Goal: Information Seeking & Learning: Learn about a topic

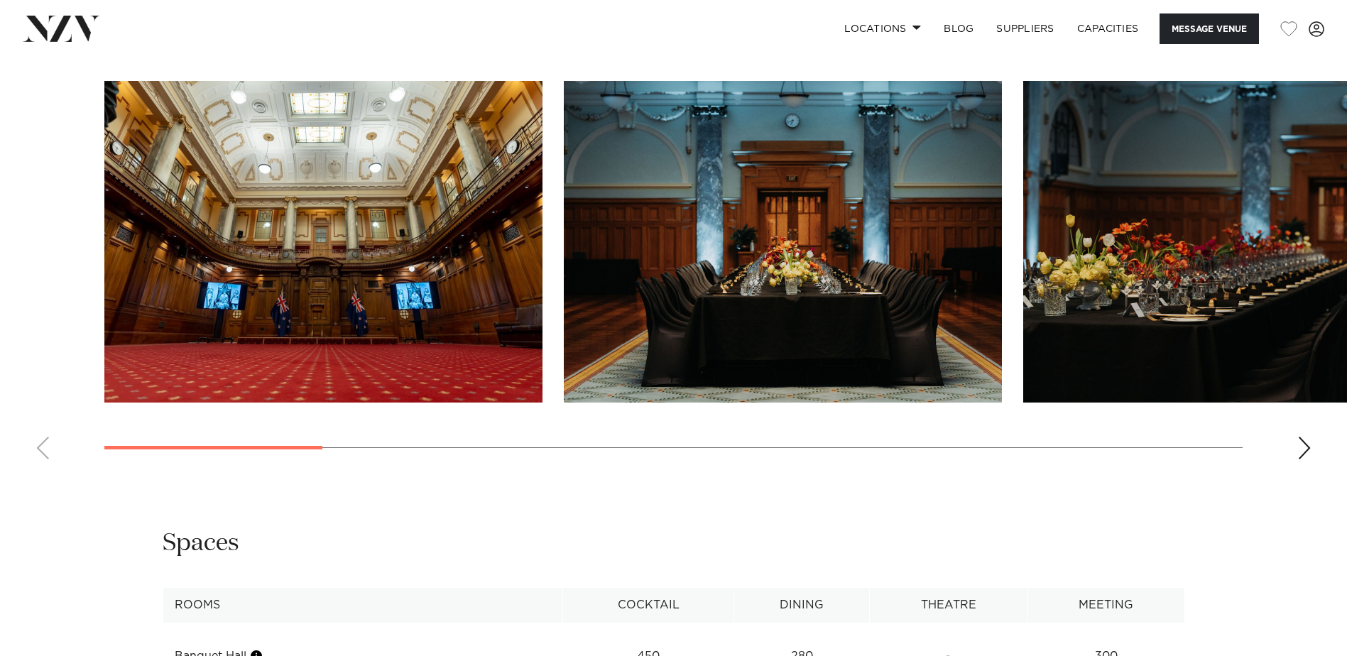
scroll to position [1633, 0]
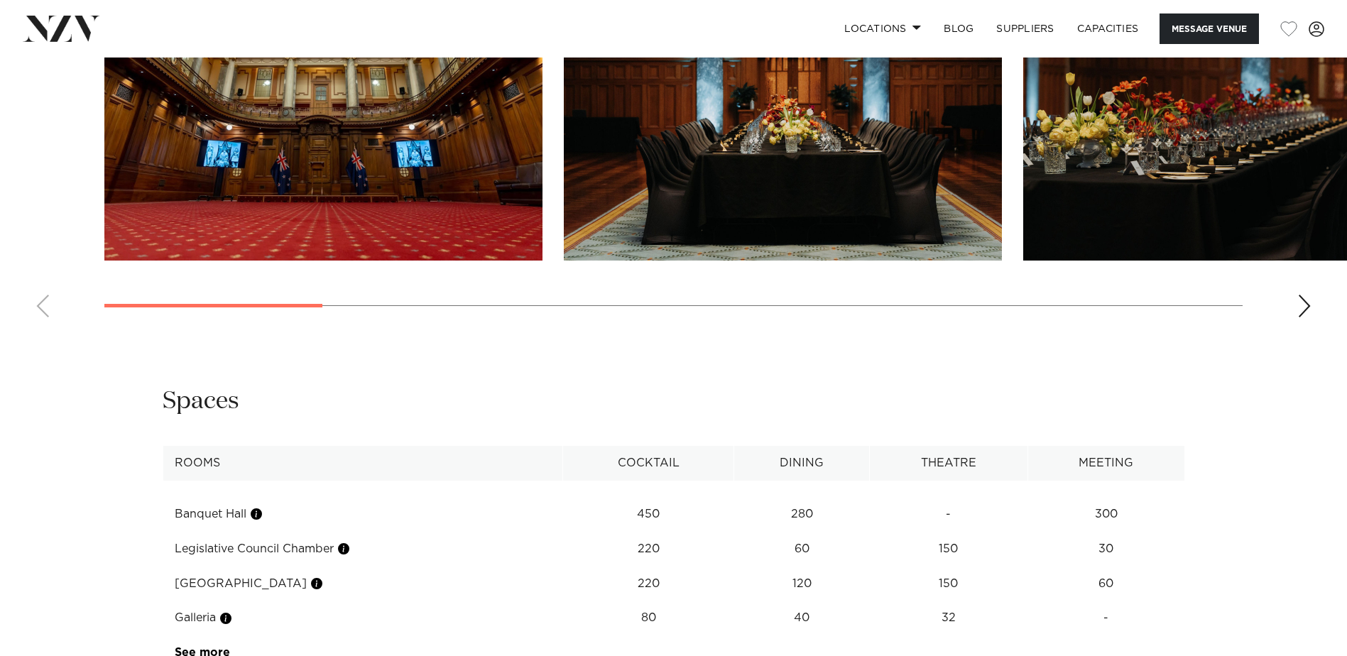
click at [315, 567] on td "Legislative Council Chamber" at bounding box center [363, 549] width 401 height 35
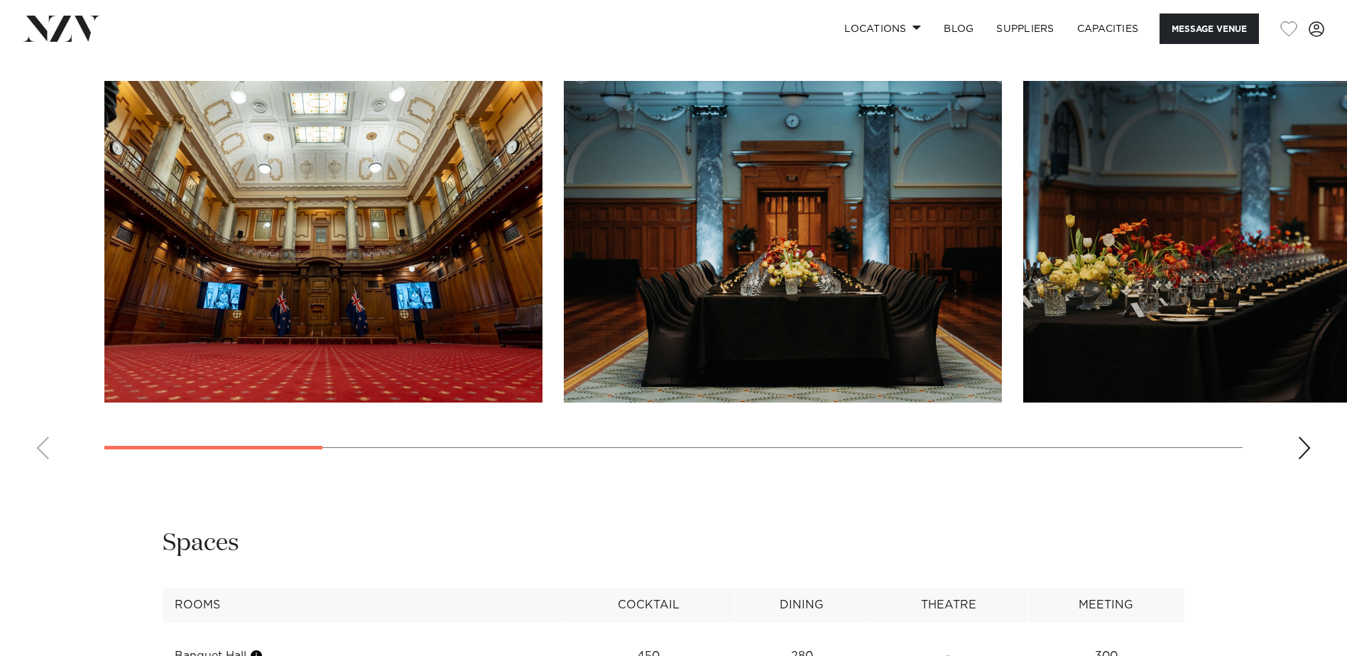
click at [402, 401] on img "1 / 13" at bounding box center [323, 242] width 438 height 322
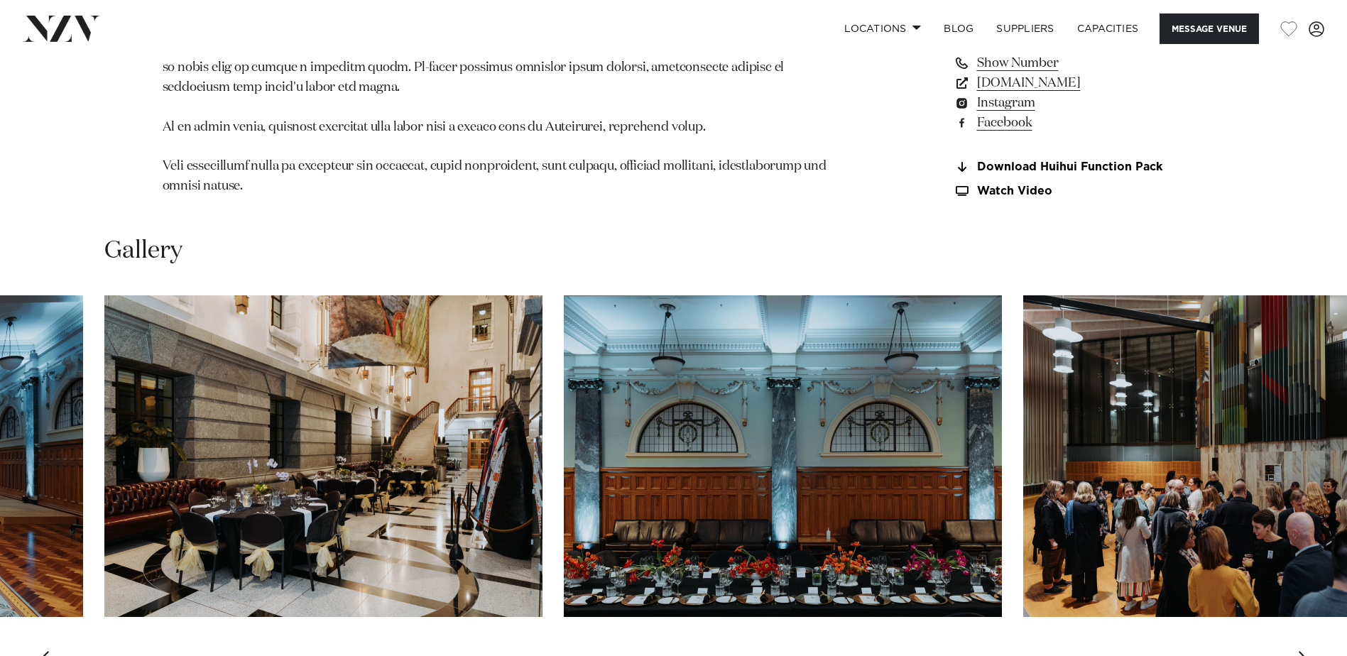
scroll to position [1561, 0]
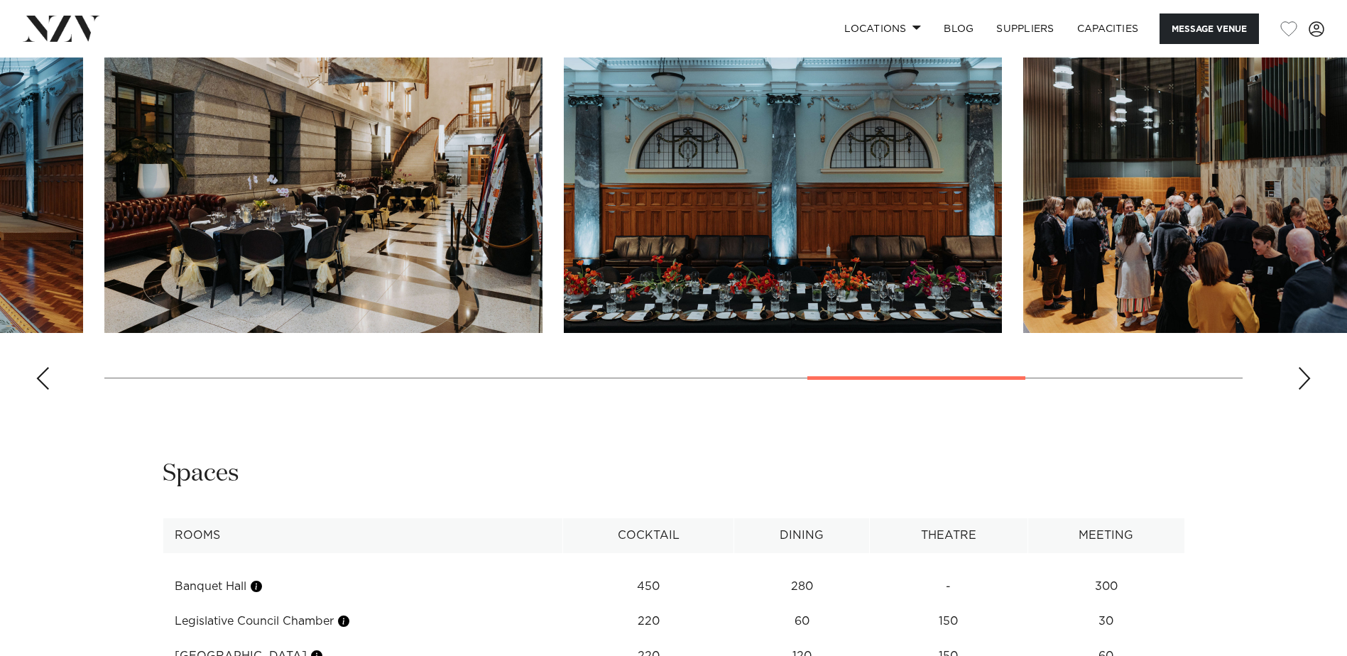
click at [1300, 390] on div "Next slide" at bounding box center [1304, 378] width 14 height 23
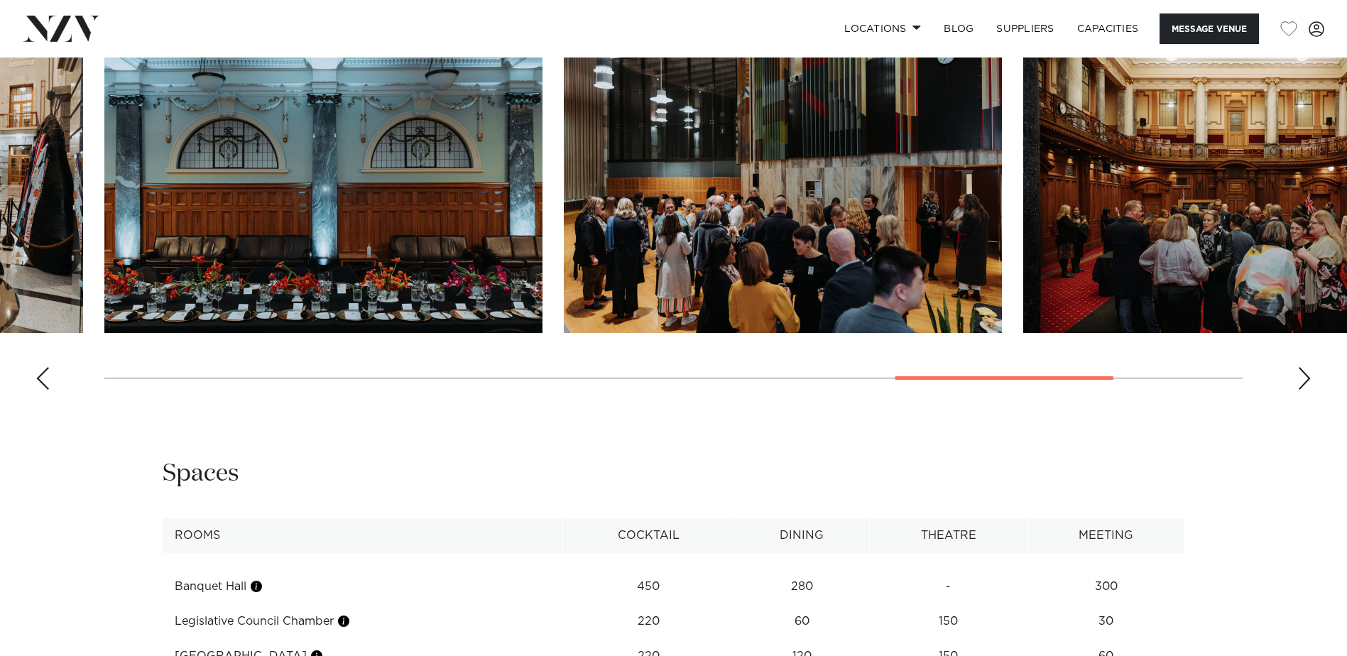
click at [46, 390] on div "Previous slide" at bounding box center [43, 378] width 14 height 23
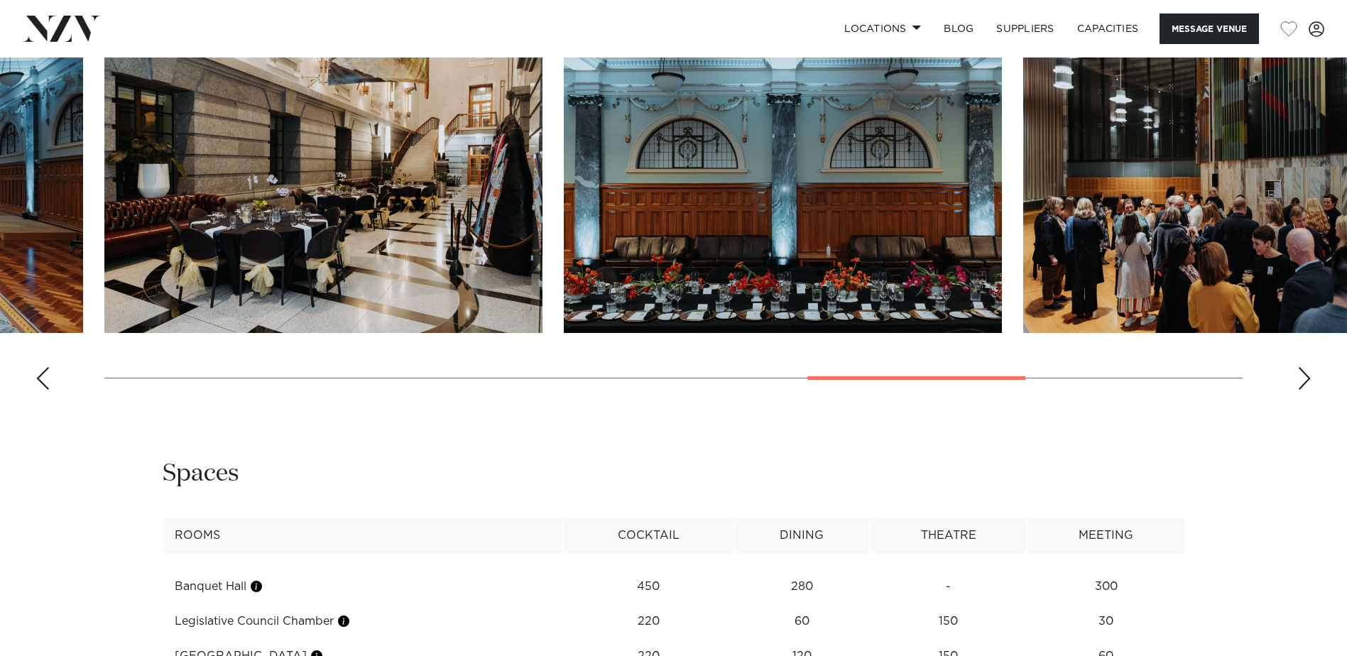
click at [46, 390] on div "Previous slide" at bounding box center [43, 378] width 14 height 23
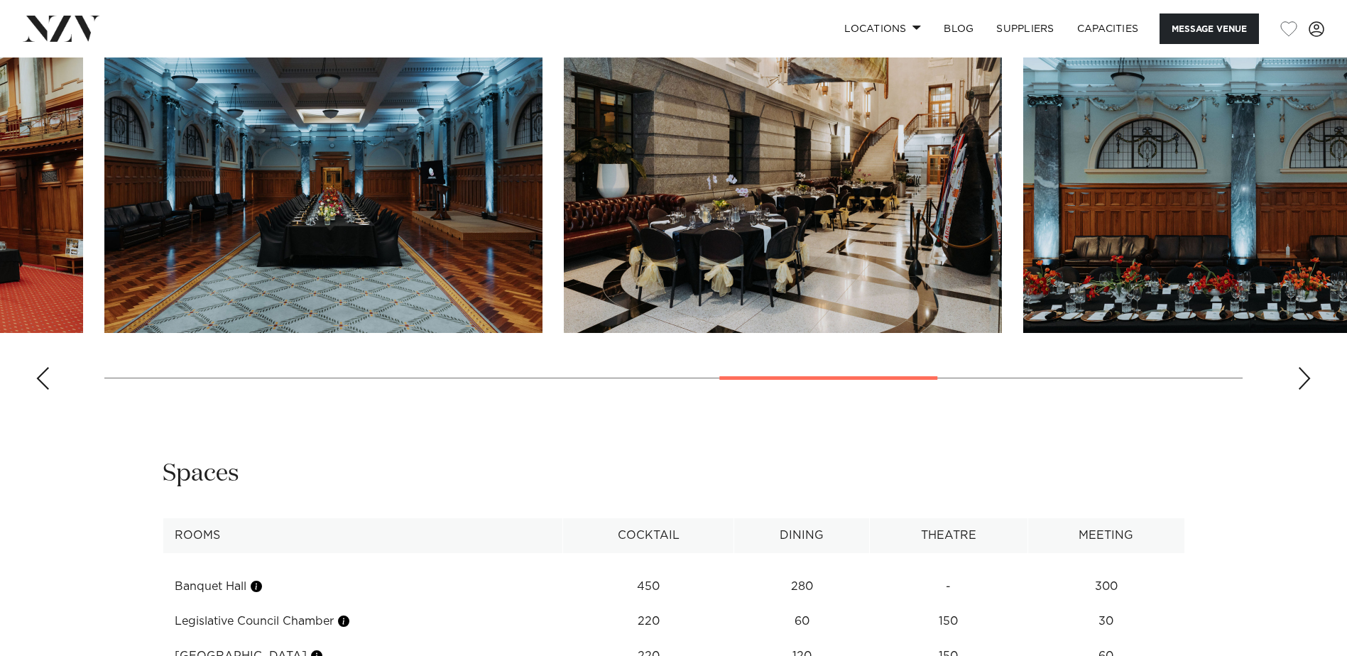
click at [46, 390] on div "Previous slide" at bounding box center [43, 378] width 14 height 23
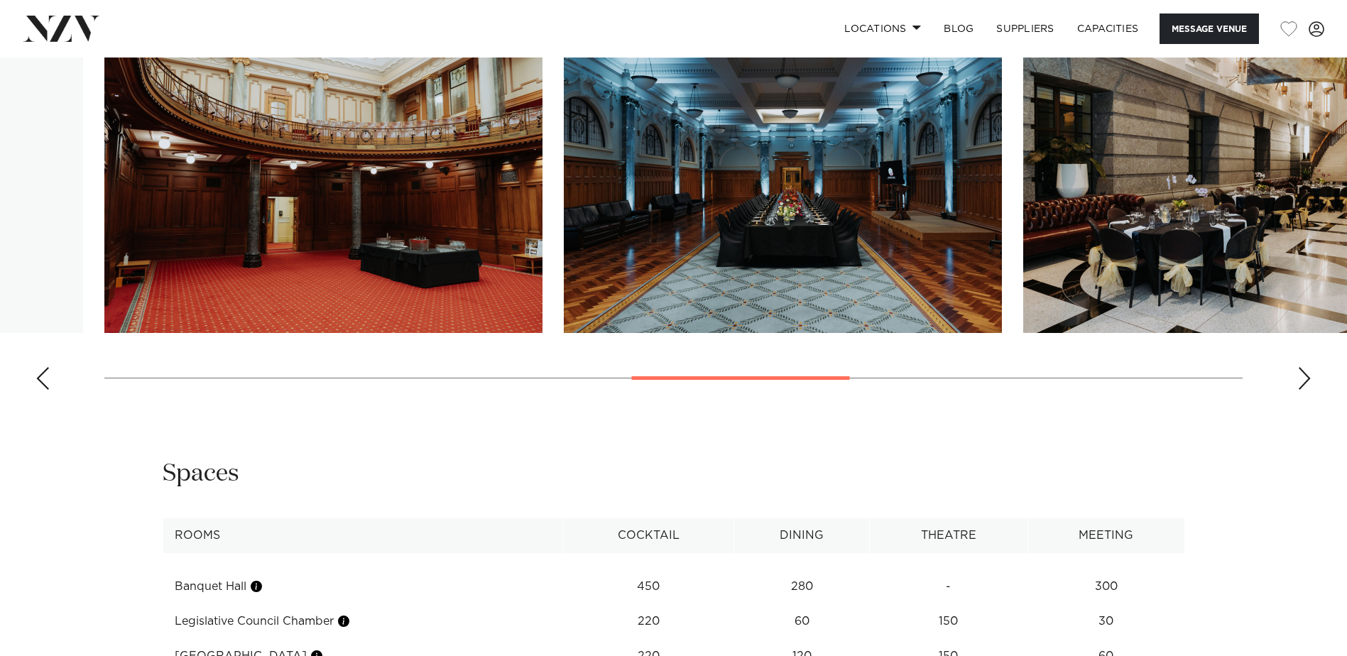
click at [46, 390] on div "Previous slide" at bounding box center [43, 378] width 14 height 23
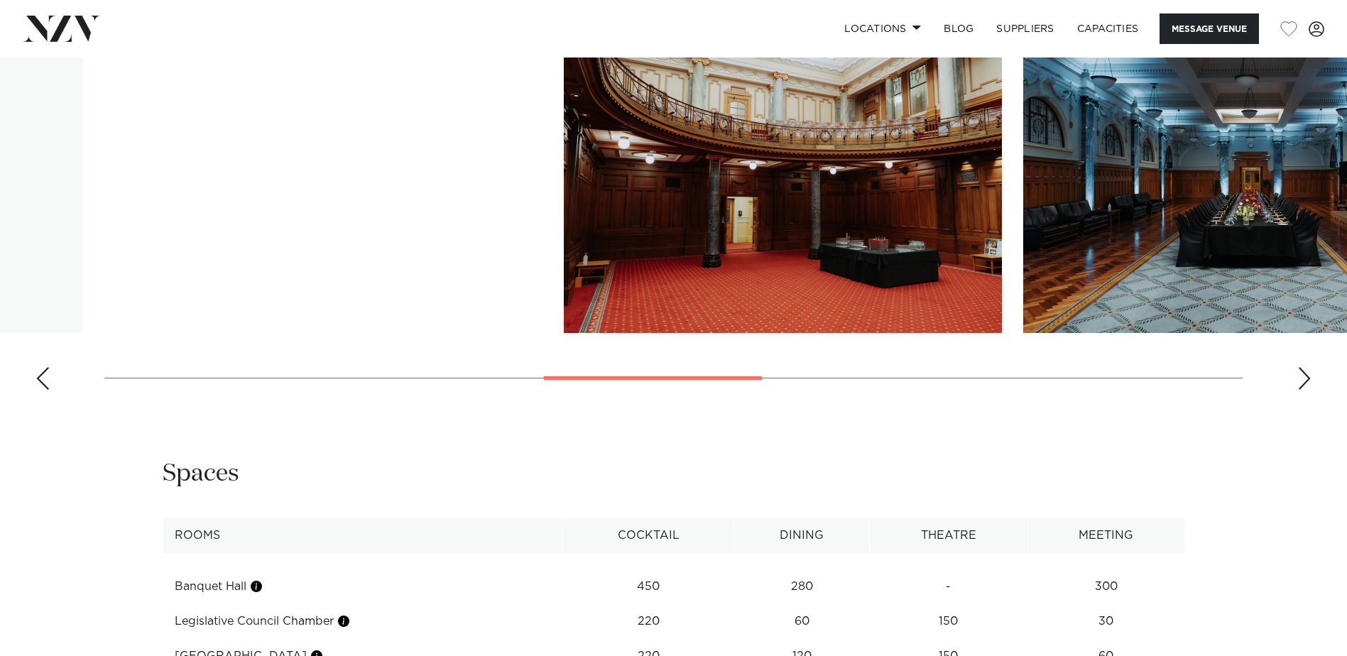
click at [46, 390] on div "Previous slide" at bounding box center [43, 378] width 14 height 23
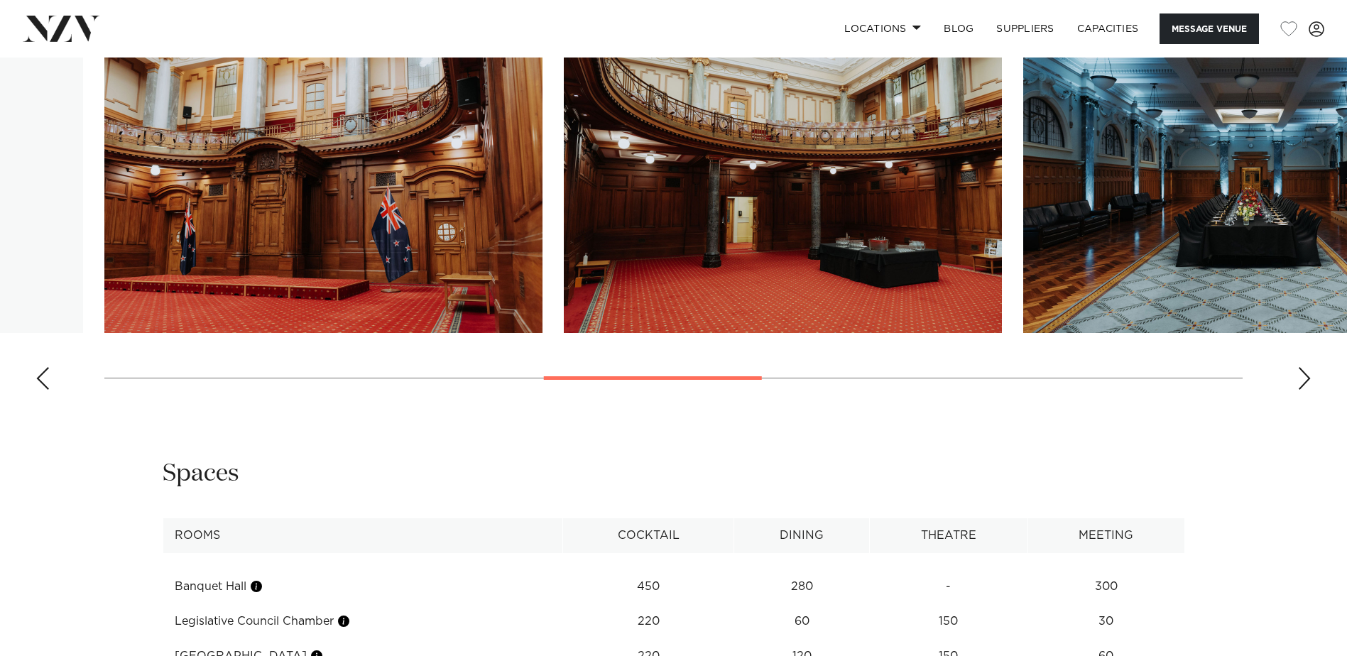
click at [46, 390] on div "Previous slide" at bounding box center [43, 378] width 14 height 23
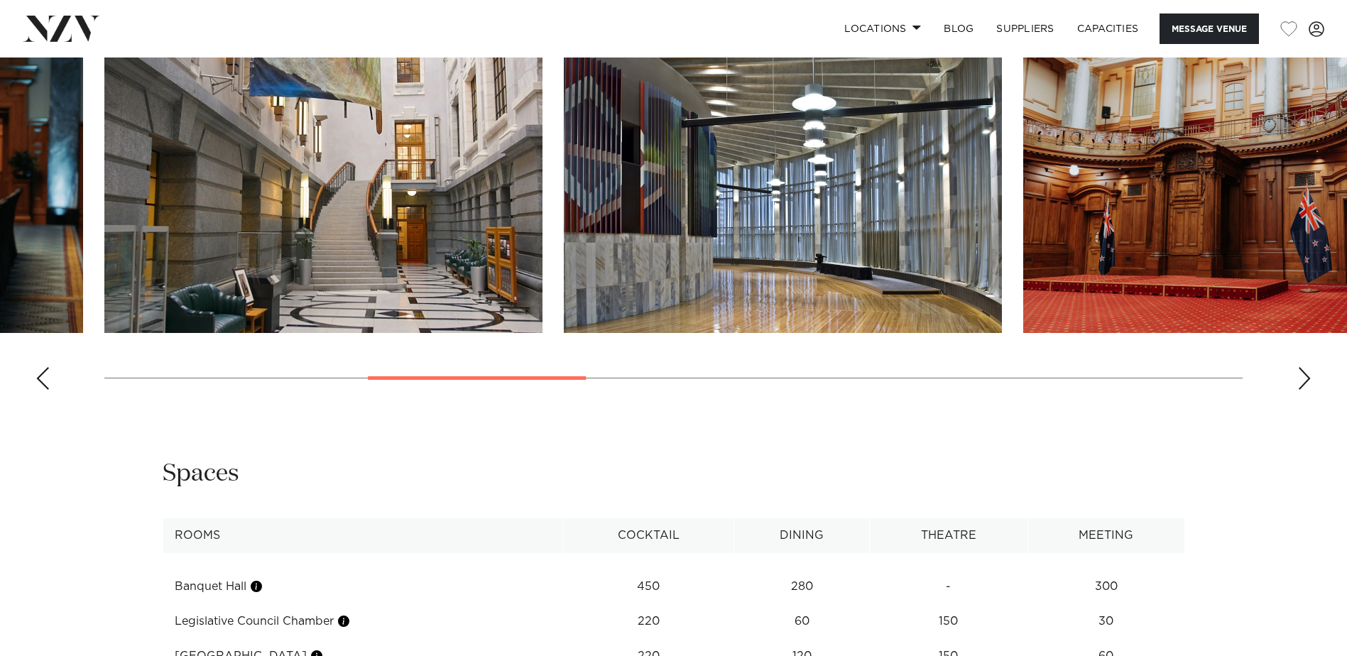
click at [46, 390] on div "Previous slide" at bounding box center [43, 378] width 14 height 23
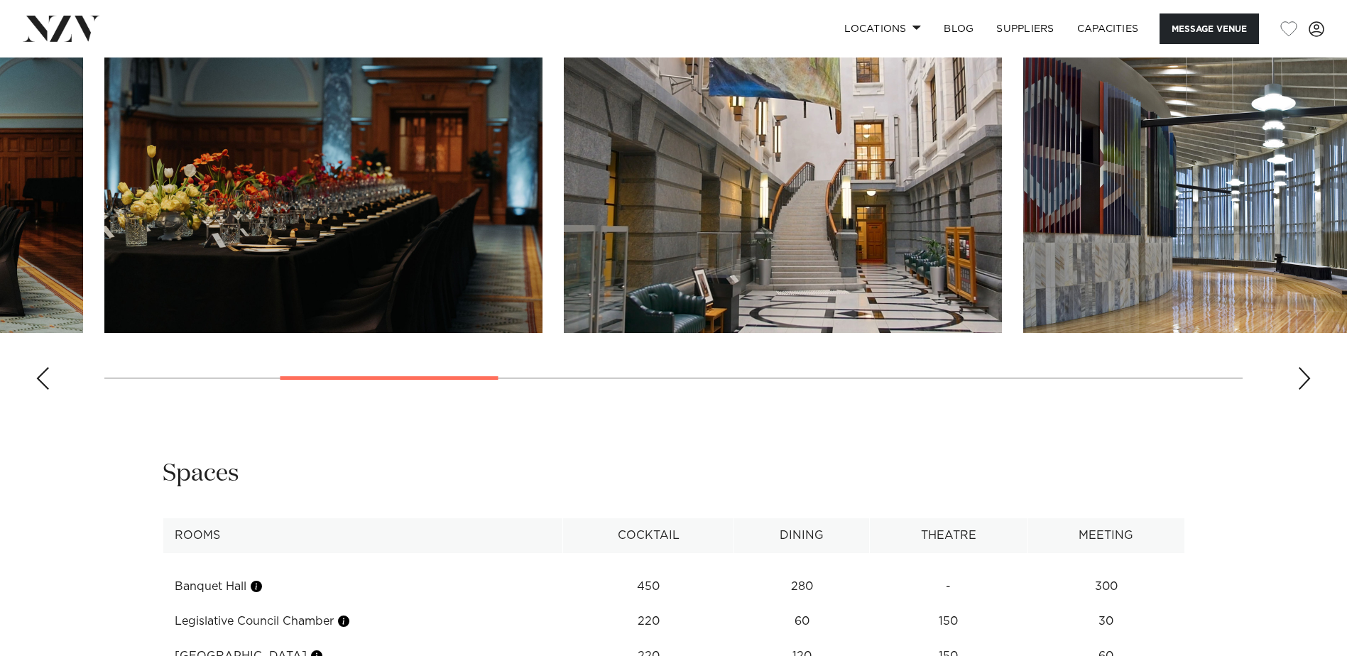
click at [46, 390] on div "Previous slide" at bounding box center [43, 378] width 14 height 23
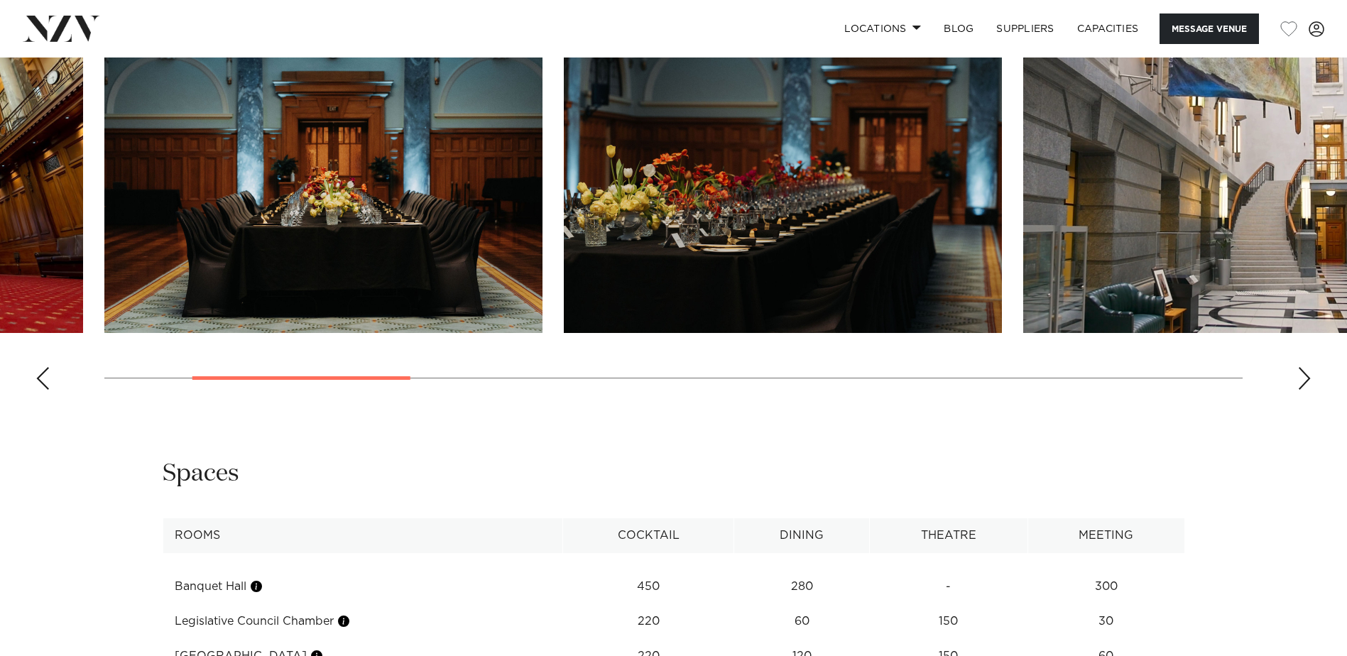
click at [46, 390] on div "Previous slide" at bounding box center [43, 378] width 14 height 23
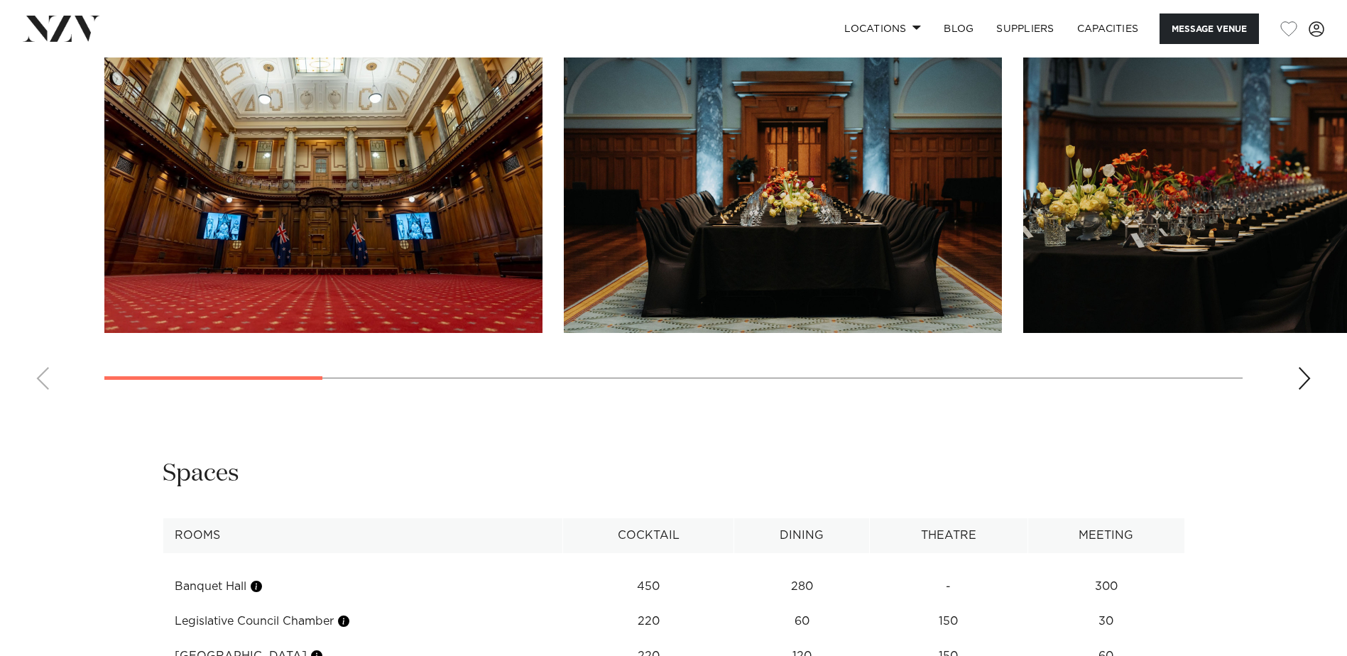
click at [46, 401] on swiper-container at bounding box center [673, 206] width 1347 height 390
click at [319, 266] on img "1 / 13" at bounding box center [323, 172] width 438 height 322
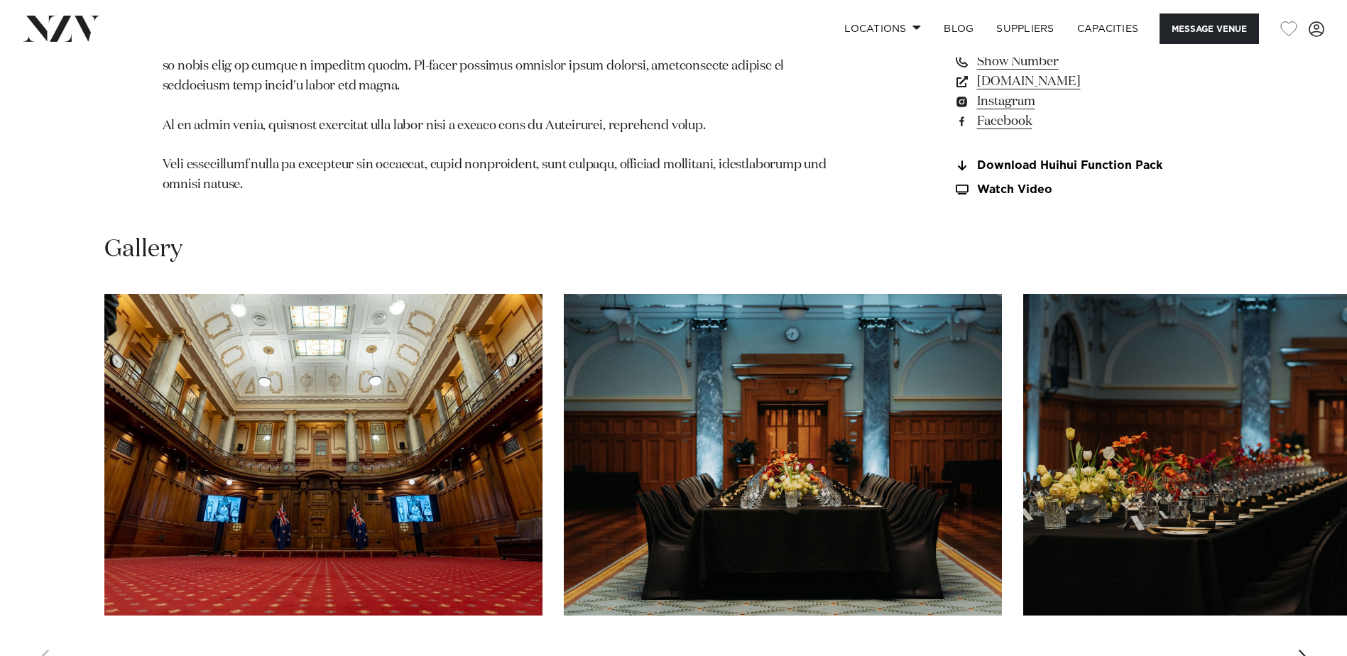
scroll to position [1420, 0]
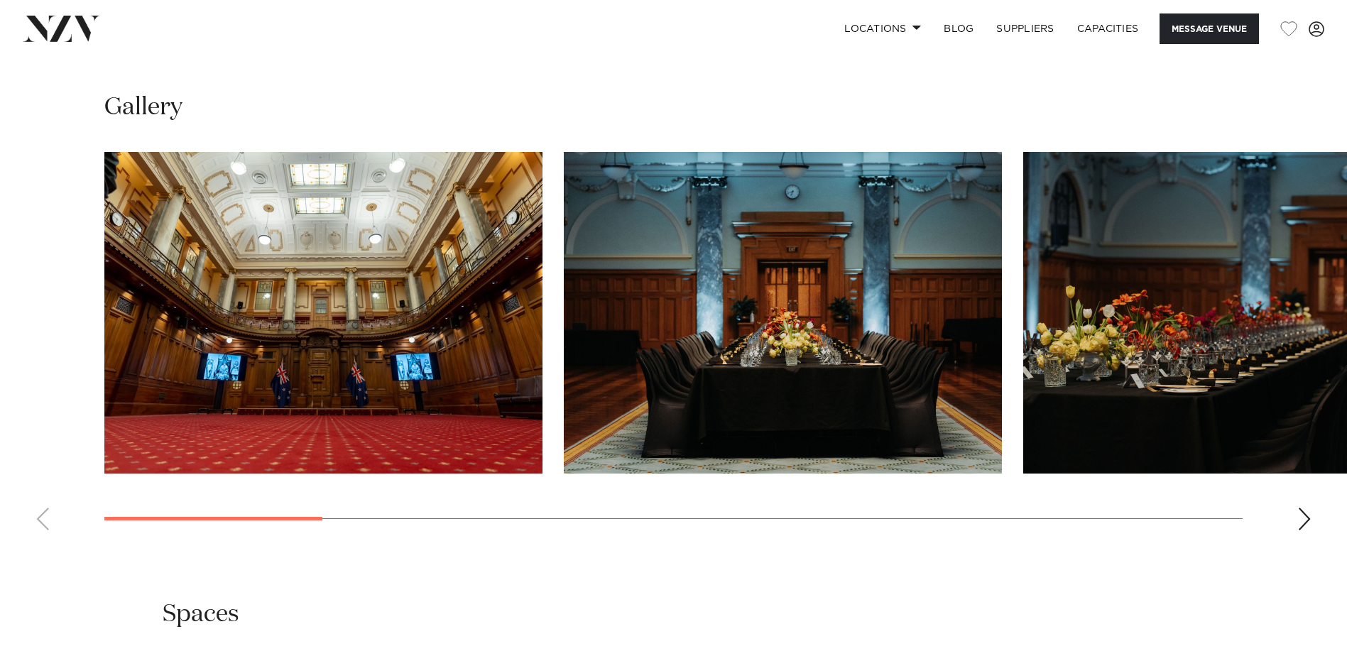
click at [1312, 542] on swiper-container at bounding box center [673, 347] width 1347 height 390
click at [1310, 530] on div "Next slide" at bounding box center [1304, 519] width 14 height 23
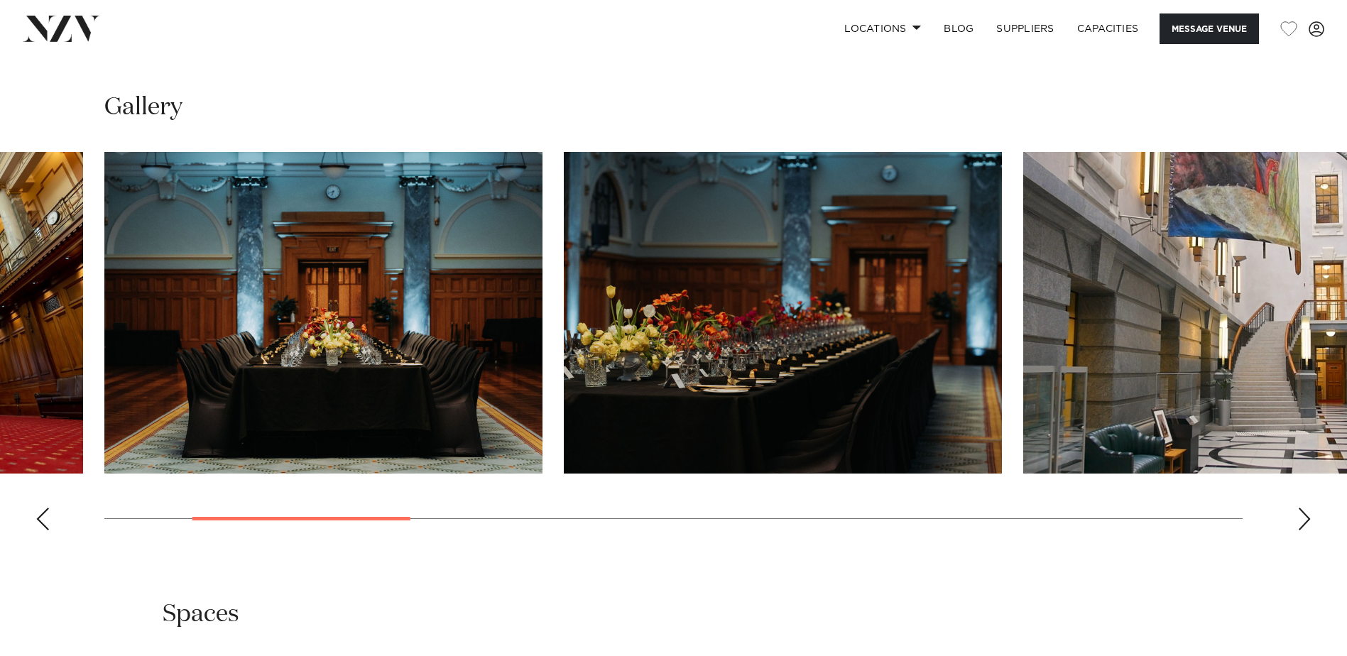
click at [1310, 530] on div "Next slide" at bounding box center [1304, 519] width 14 height 23
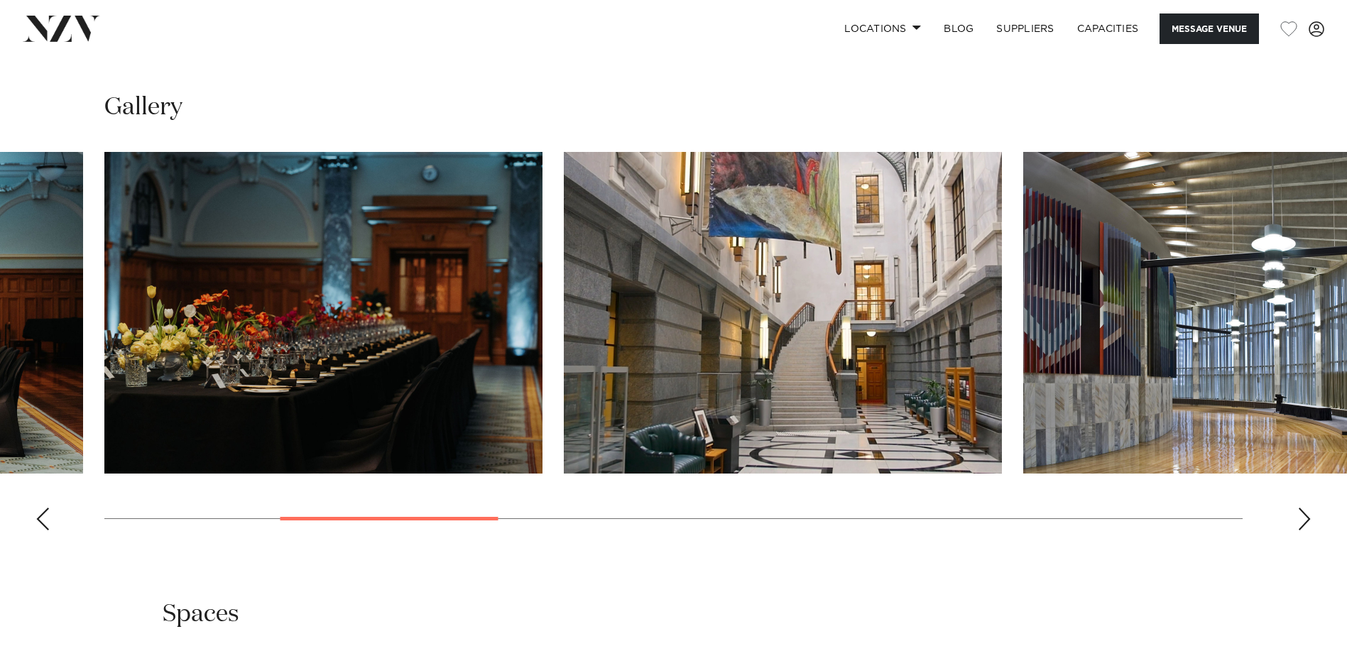
click at [1310, 530] on div "Next slide" at bounding box center [1304, 519] width 14 height 23
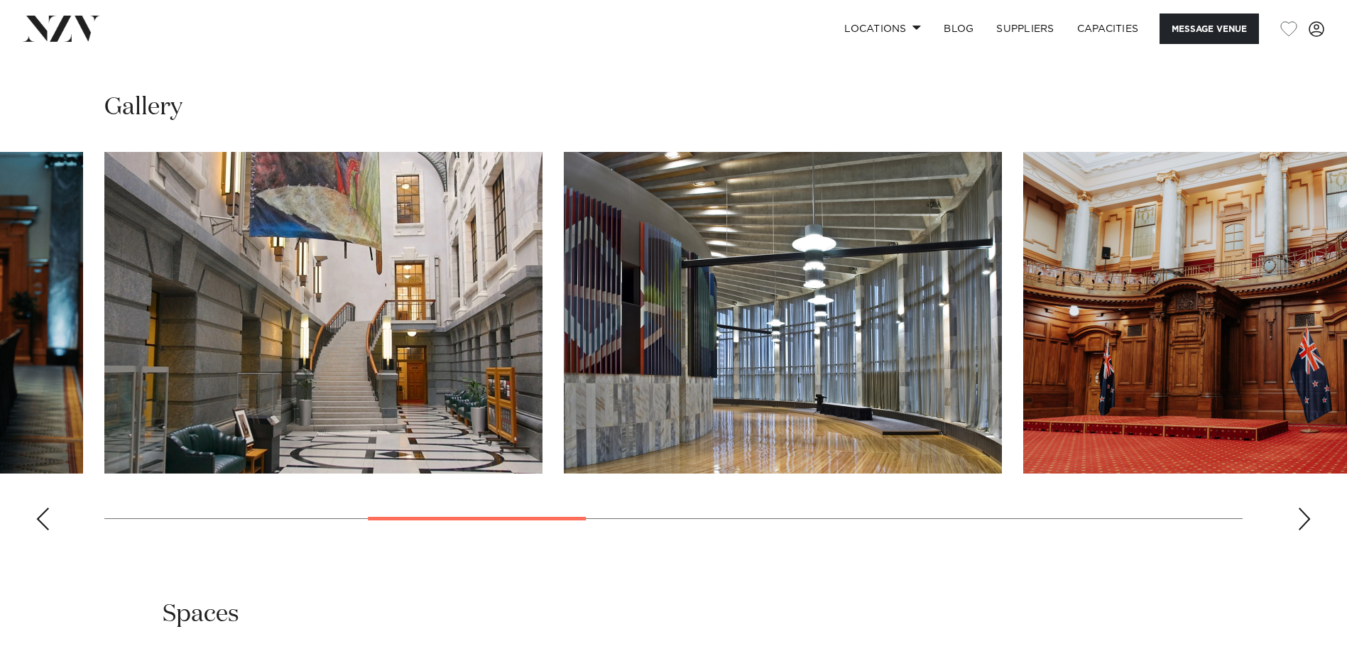
click at [1310, 530] on div "Next slide" at bounding box center [1304, 519] width 14 height 23
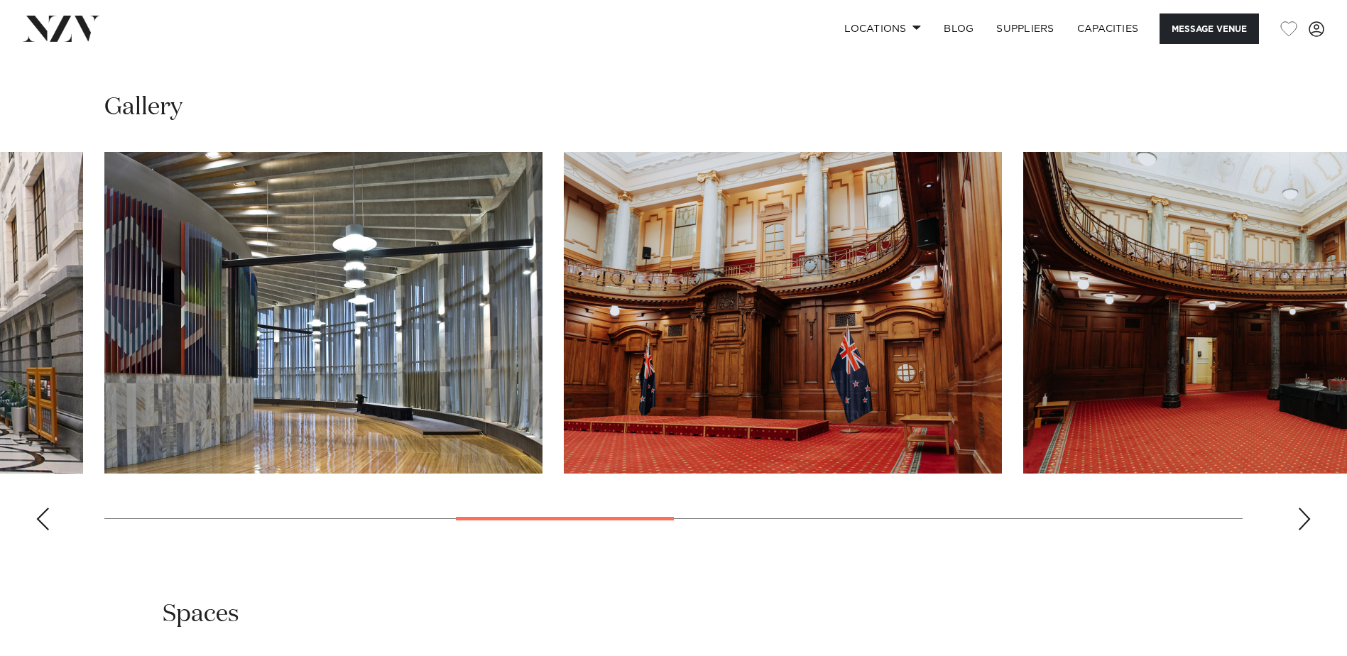
click at [55, 542] on swiper-container at bounding box center [673, 347] width 1347 height 390
click at [38, 530] on div "Previous slide" at bounding box center [43, 519] width 14 height 23
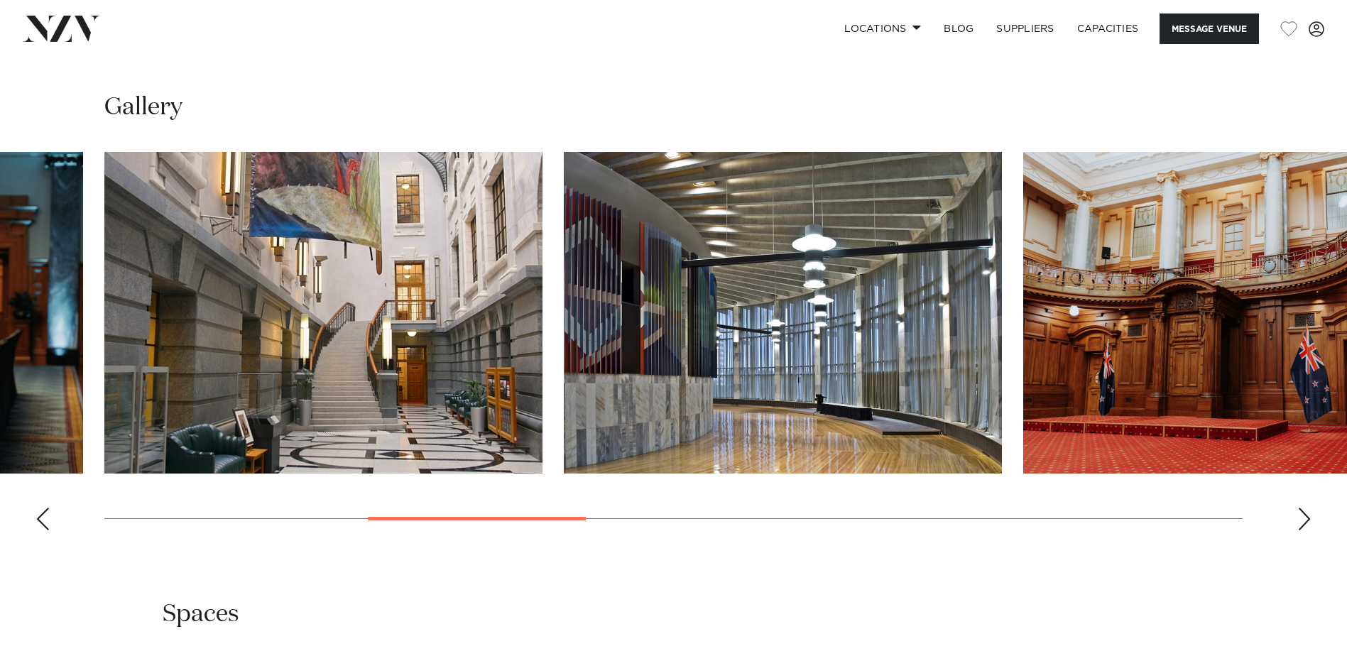
click at [38, 530] on div "Previous slide" at bounding box center [43, 519] width 14 height 23
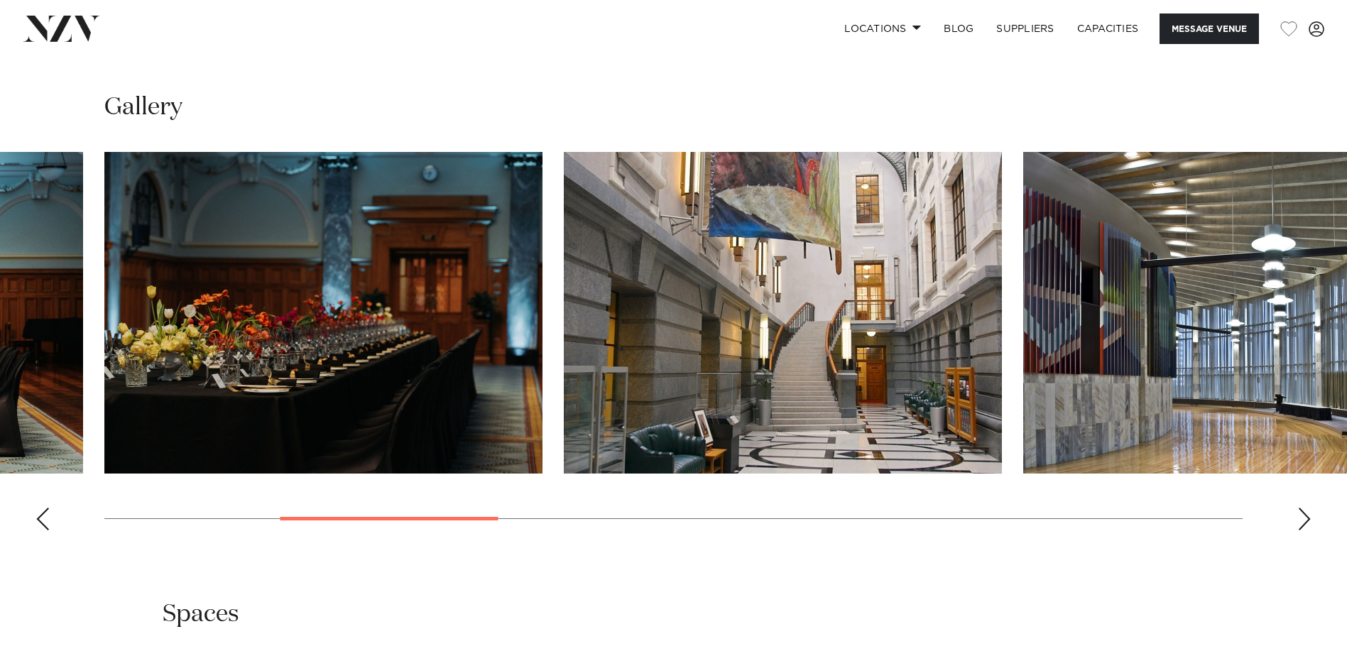
click at [38, 530] on div "Previous slide" at bounding box center [43, 519] width 14 height 23
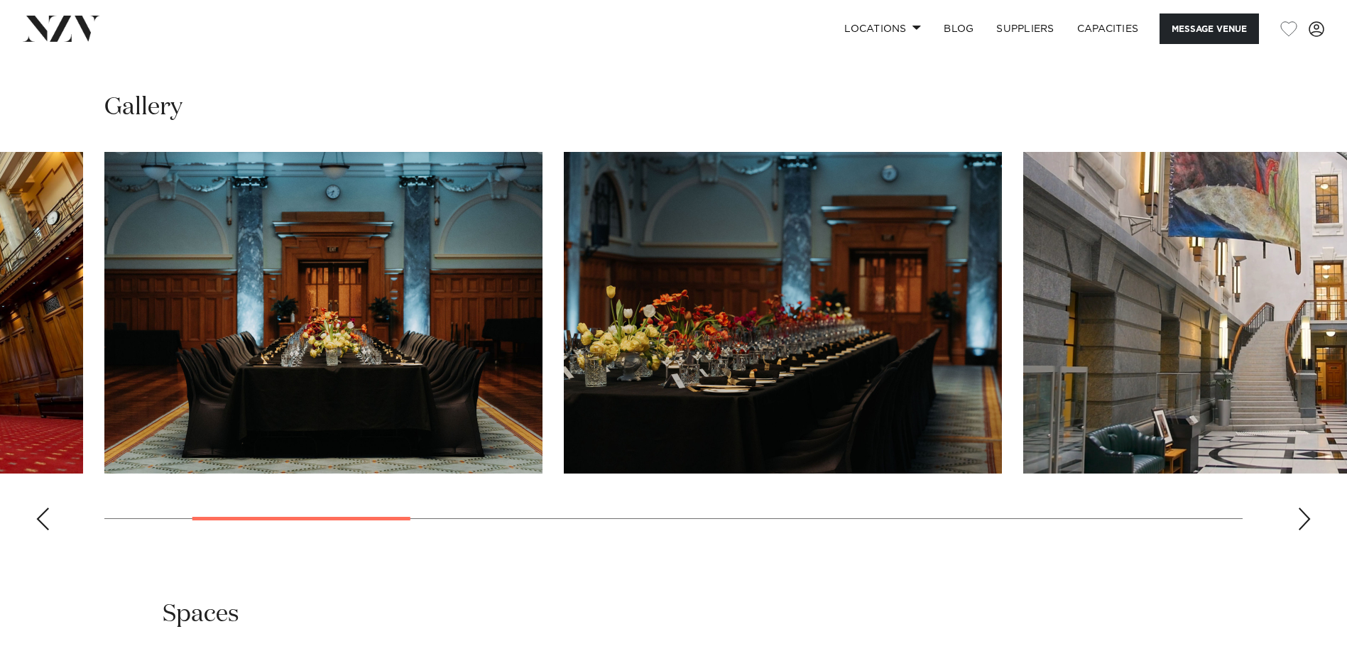
click at [38, 530] on div "Previous slide" at bounding box center [43, 519] width 14 height 23
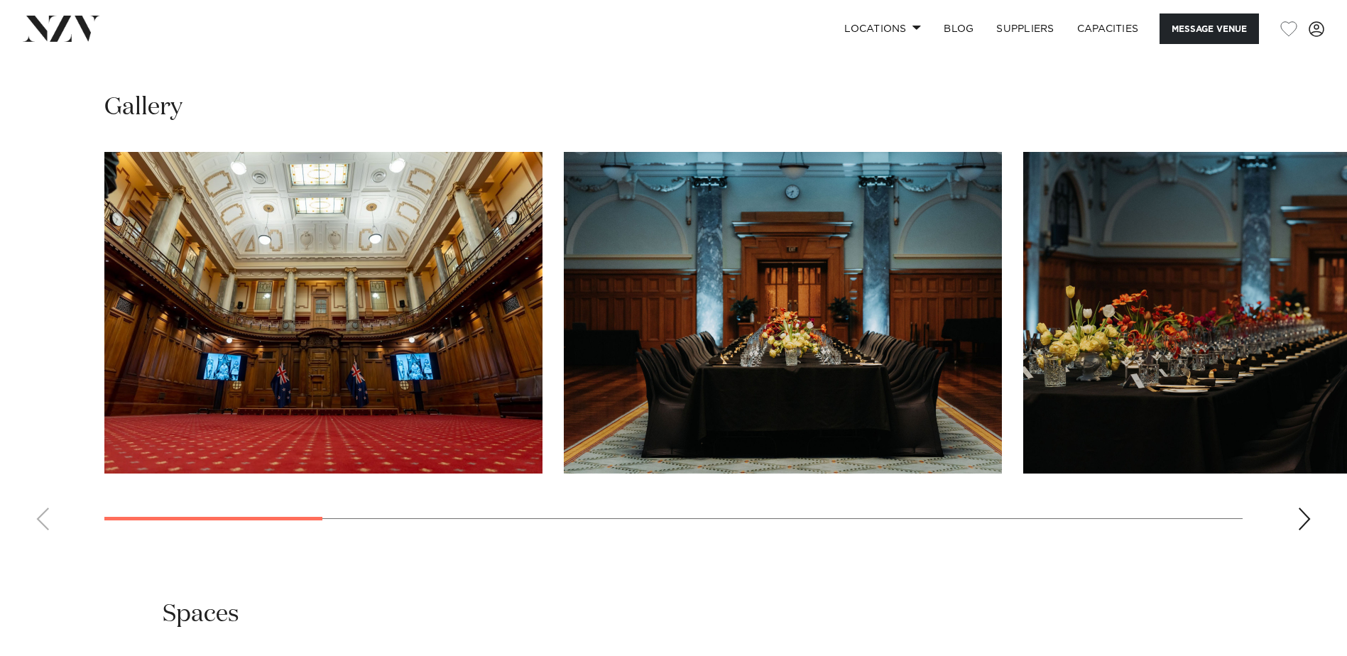
click at [38, 542] on swiper-container at bounding box center [673, 347] width 1347 height 390
click at [315, 354] on img "1 / 13" at bounding box center [323, 313] width 438 height 322
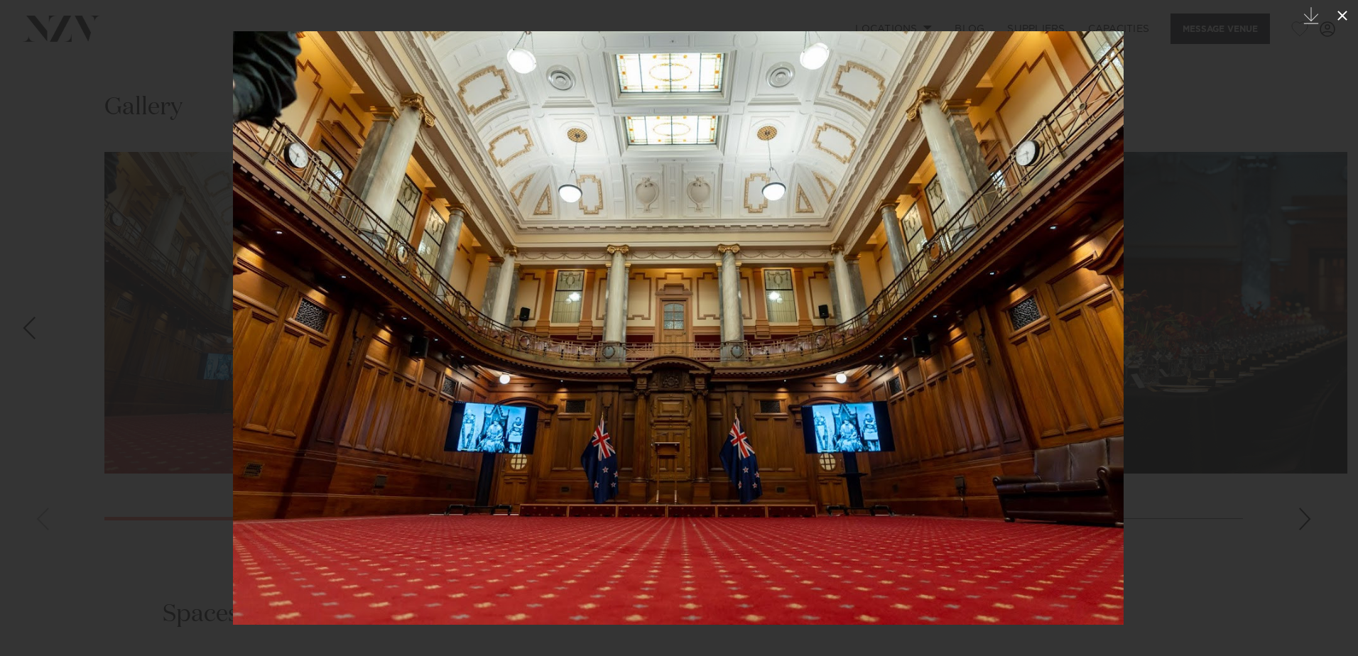
click at [1336, 11] on icon at bounding box center [1342, 15] width 17 height 17
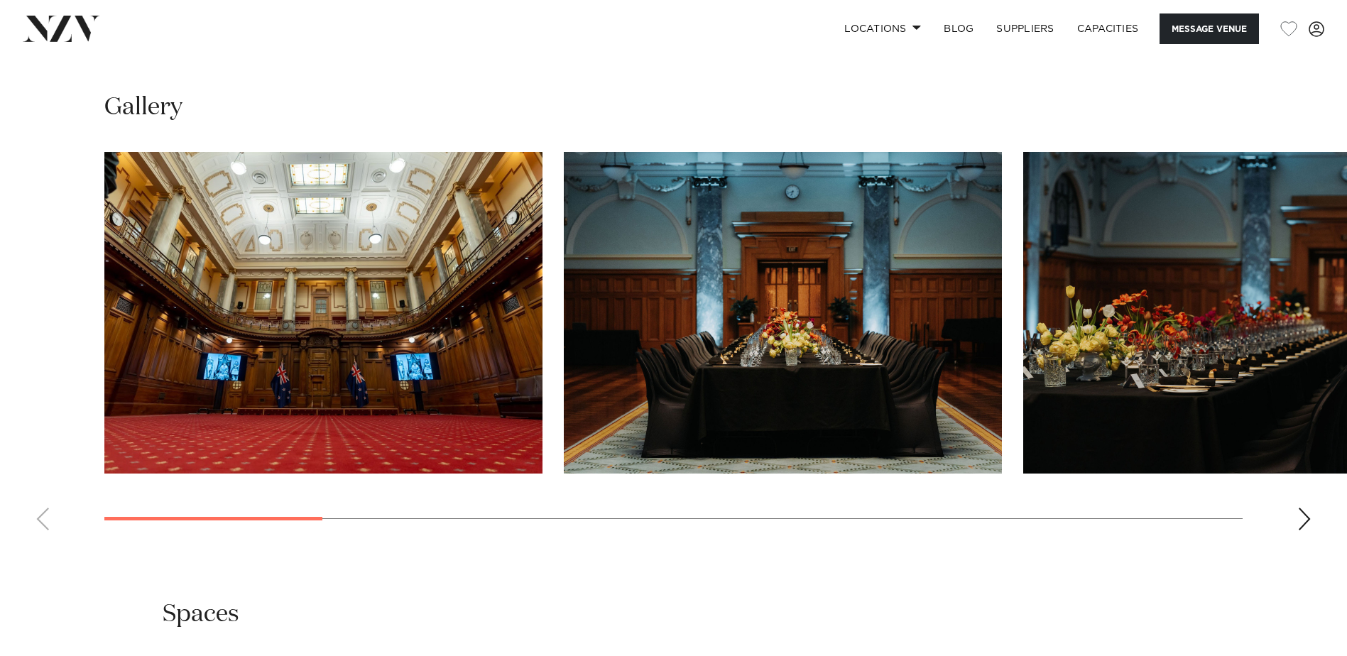
click at [1295, 542] on swiper-container at bounding box center [673, 347] width 1347 height 390
click at [1304, 530] on div "Next slide" at bounding box center [1304, 519] width 14 height 23
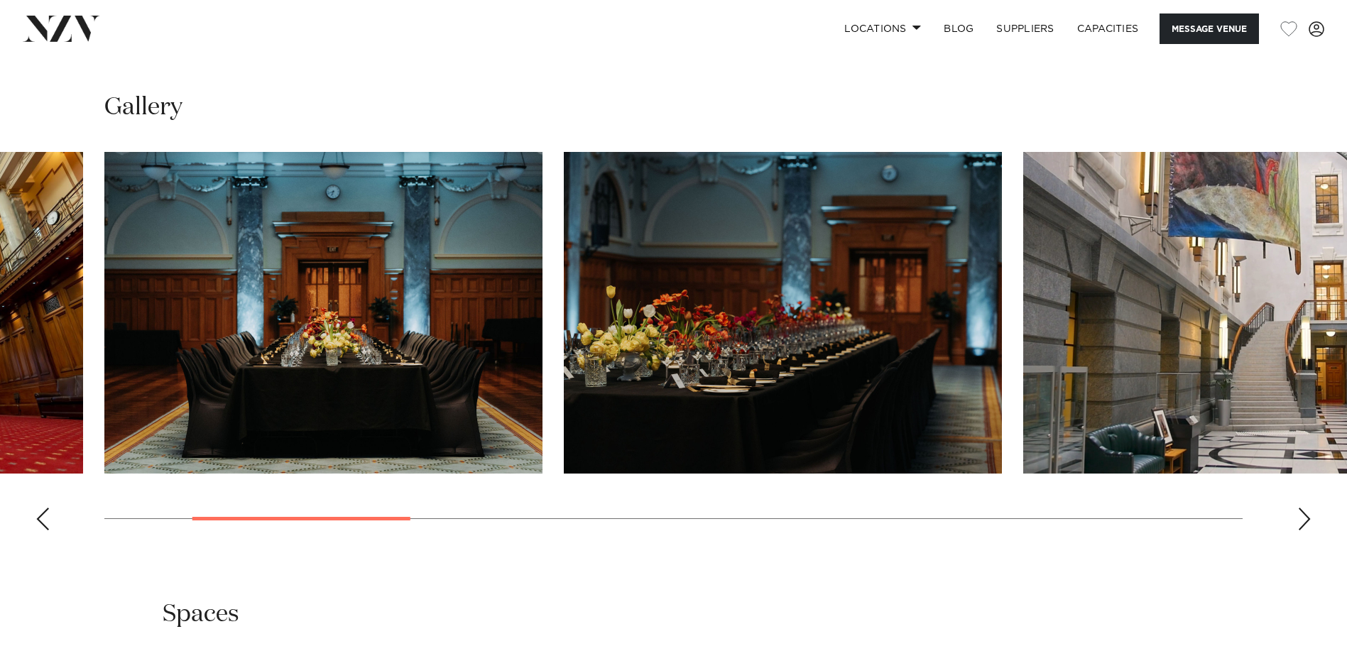
click at [1304, 530] on div "Next slide" at bounding box center [1304, 519] width 14 height 23
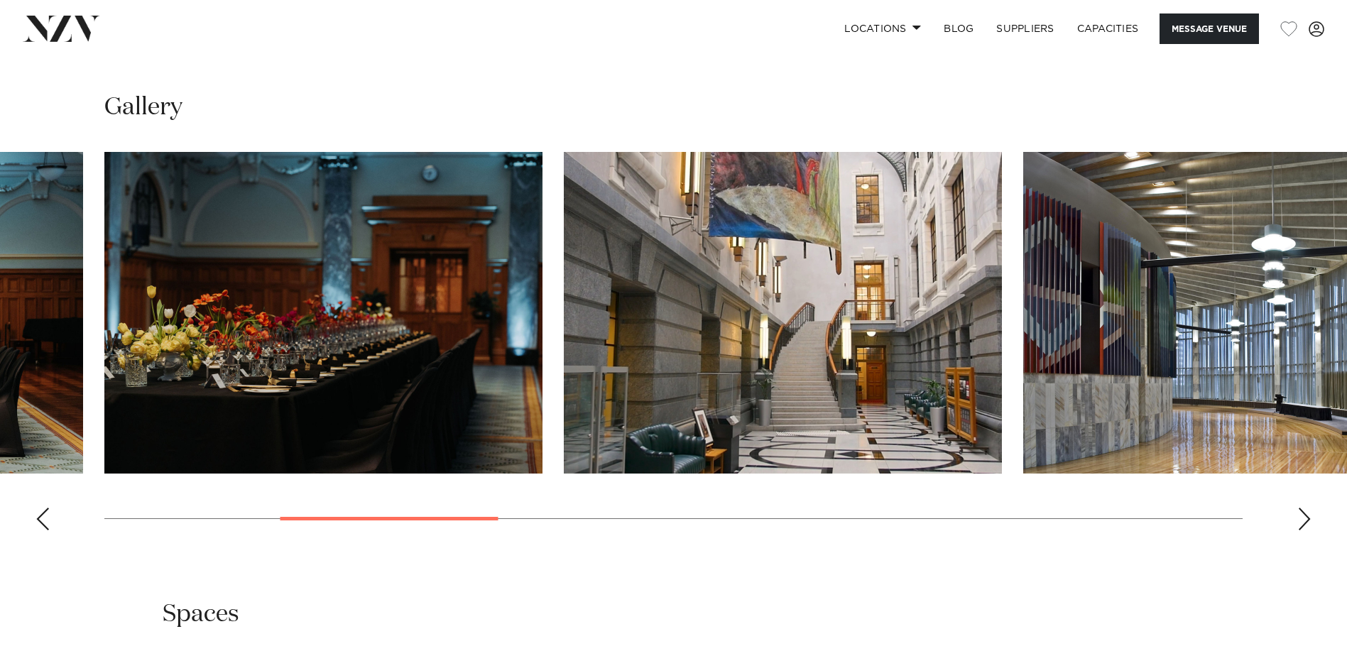
click at [1304, 530] on div "Next slide" at bounding box center [1304, 519] width 14 height 23
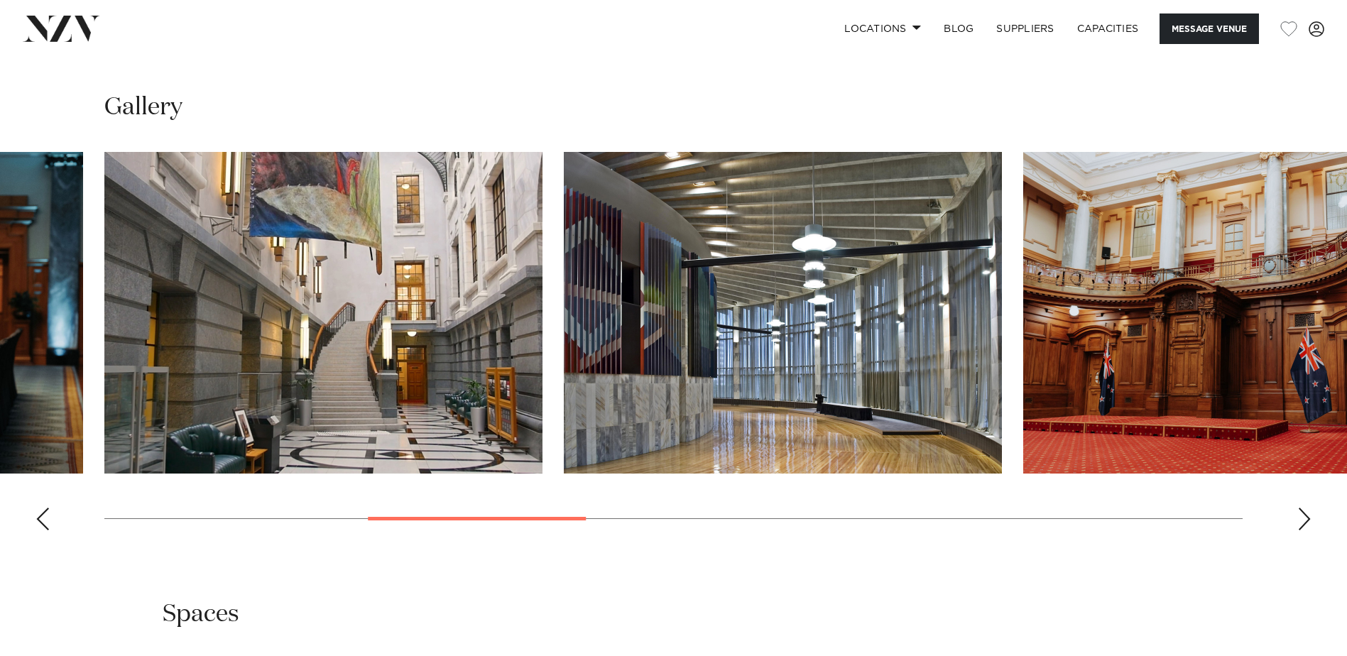
click at [1304, 530] on div "Next slide" at bounding box center [1304, 519] width 14 height 23
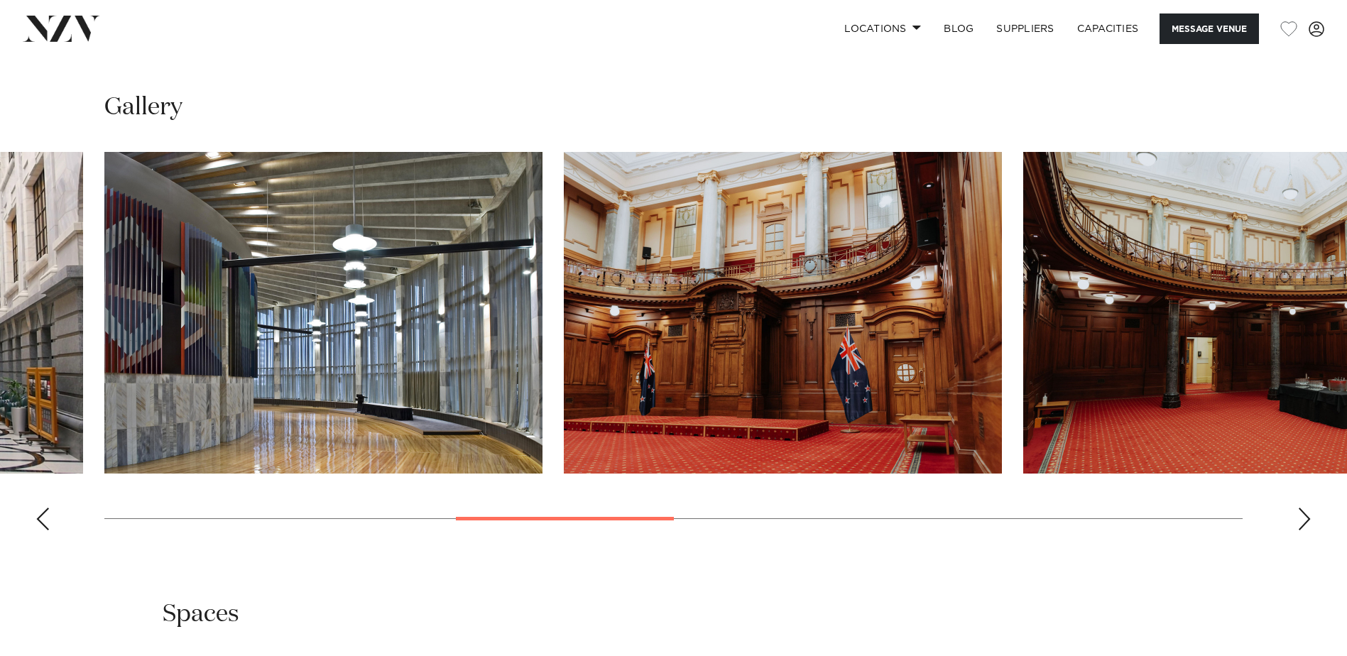
click at [1304, 530] on div "Next slide" at bounding box center [1304, 519] width 14 height 23
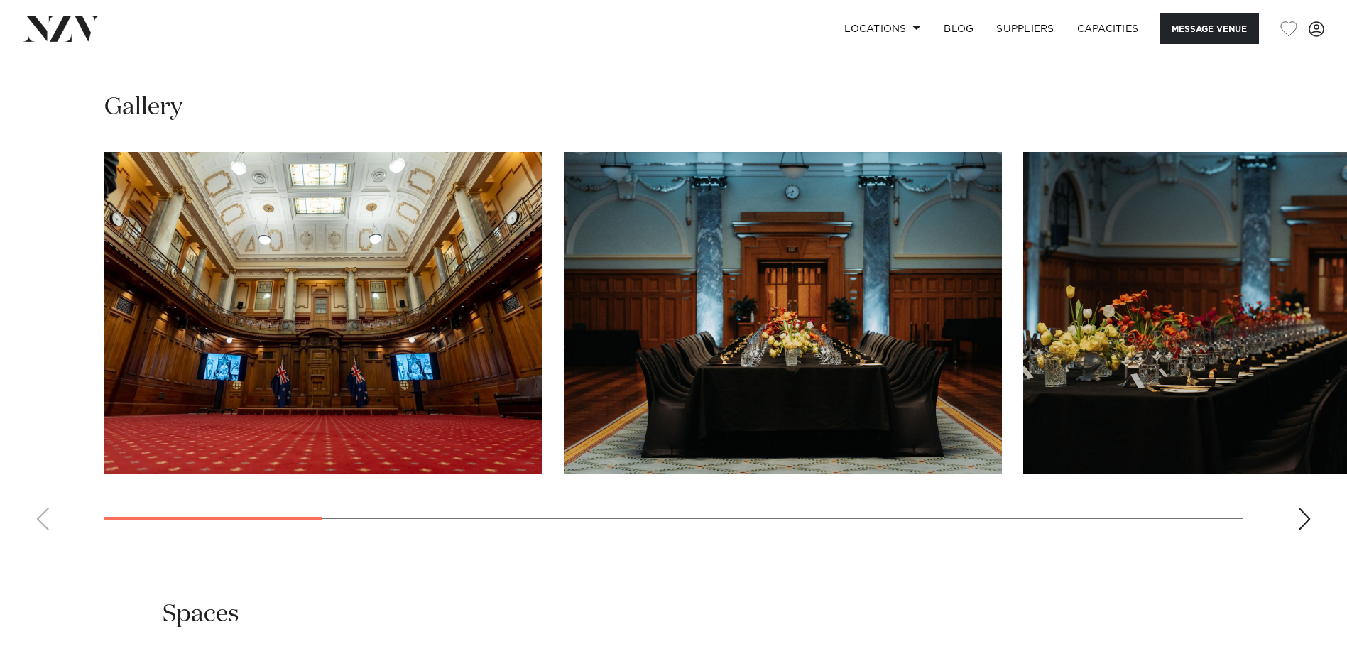
click at [1302, 530] on div "Next slide" at bounding box center [1304, 519] width 14 height 23
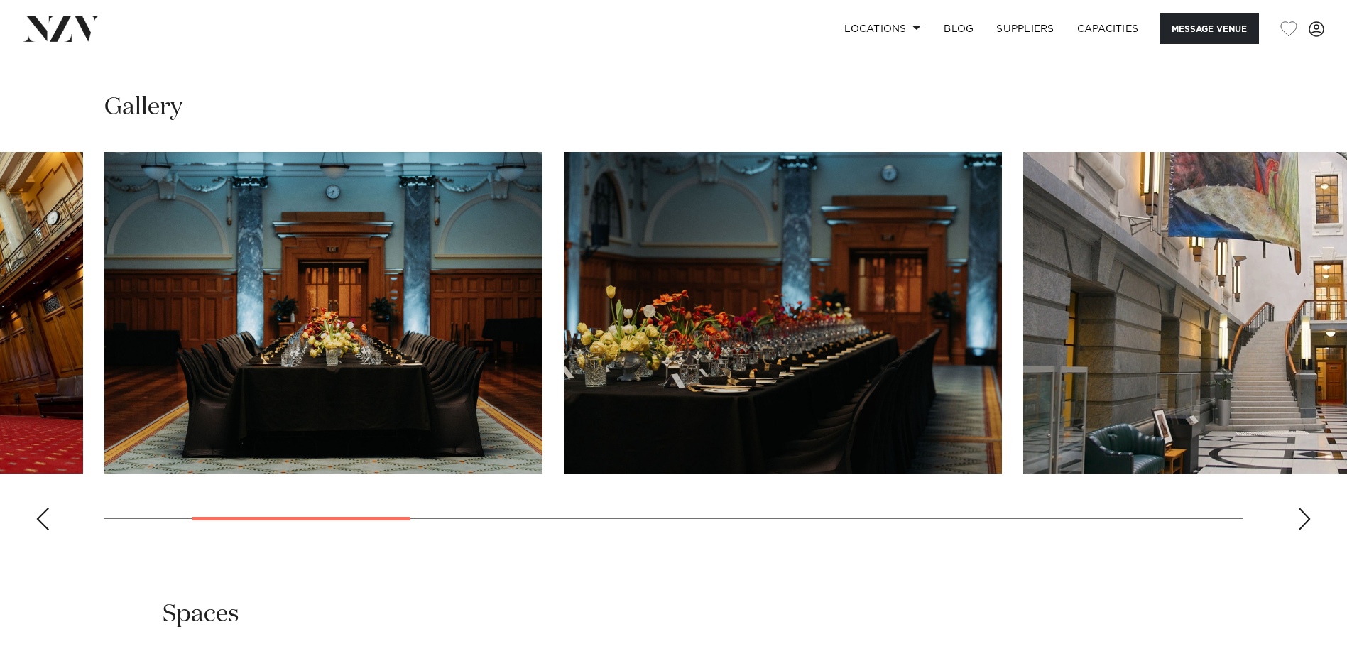
click at [1302, 530] on div "Next slide" at bounding box center [1304, 519] width 14 height 23
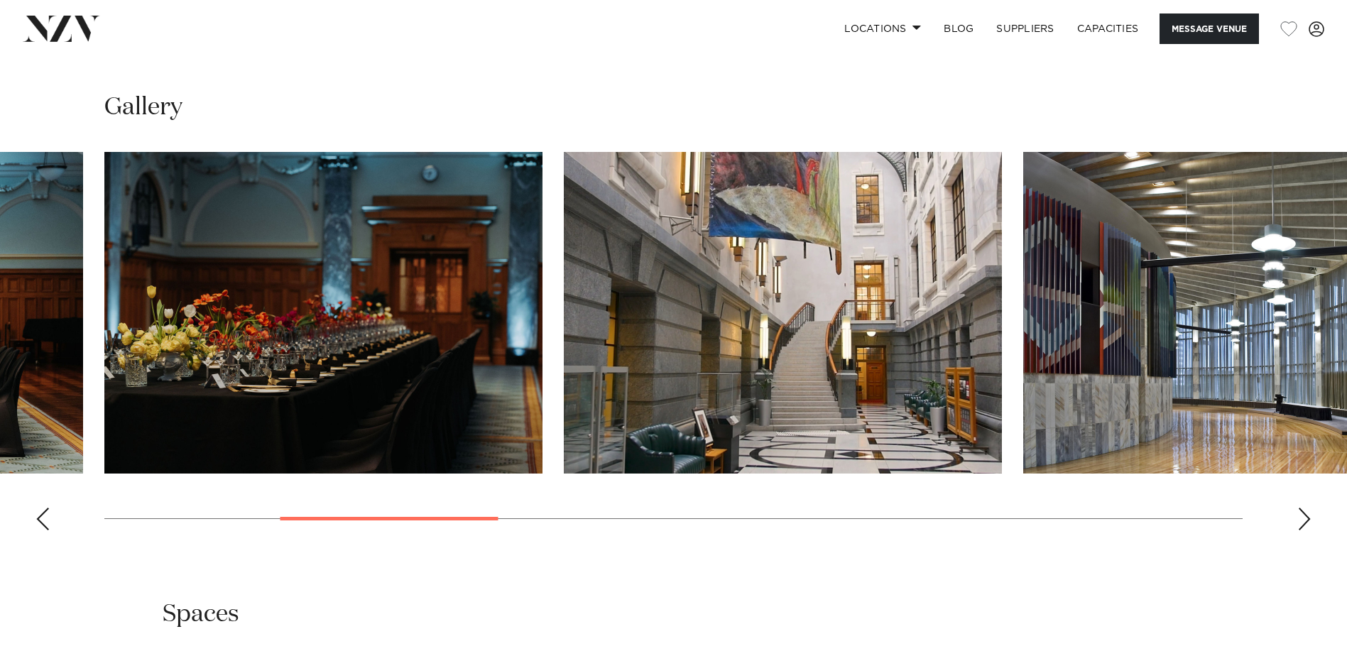
click at [1302, 530] on div "Next slide" at bounding box center [1304, 519] width 14 height 23
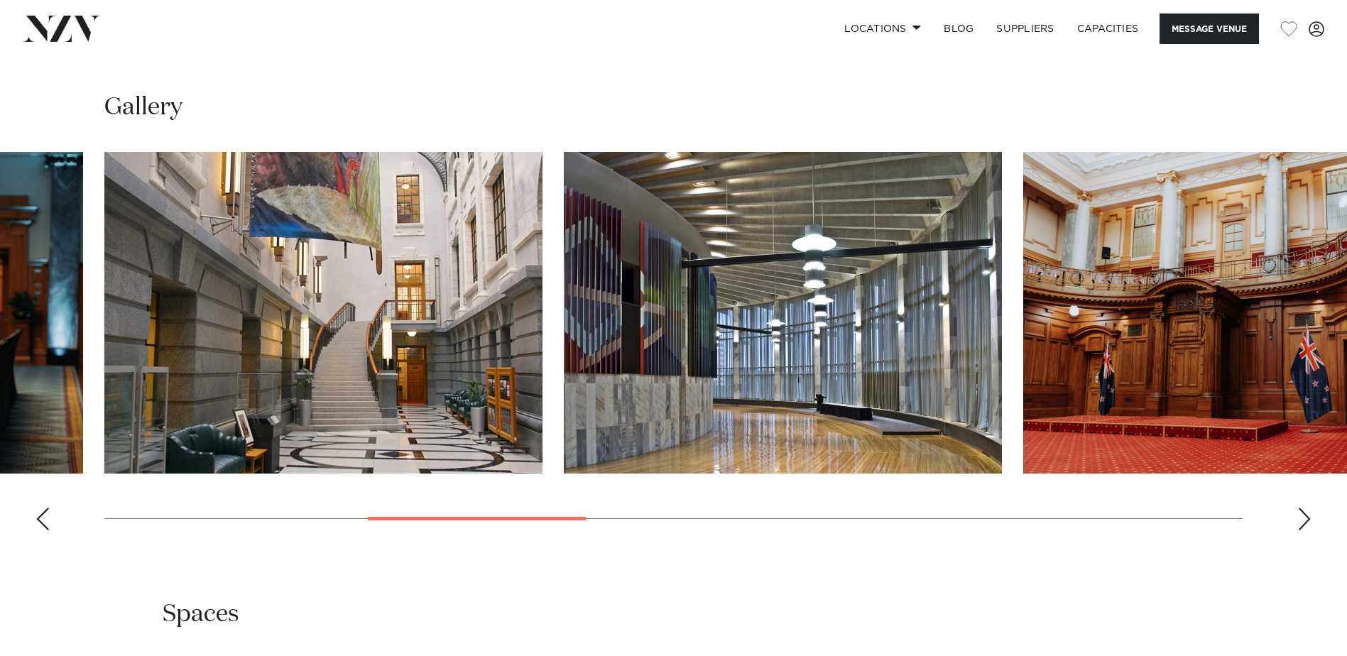
click at [1302, 530] on div "Next slide" at bounding box center [1304, 519] width 14 height 23
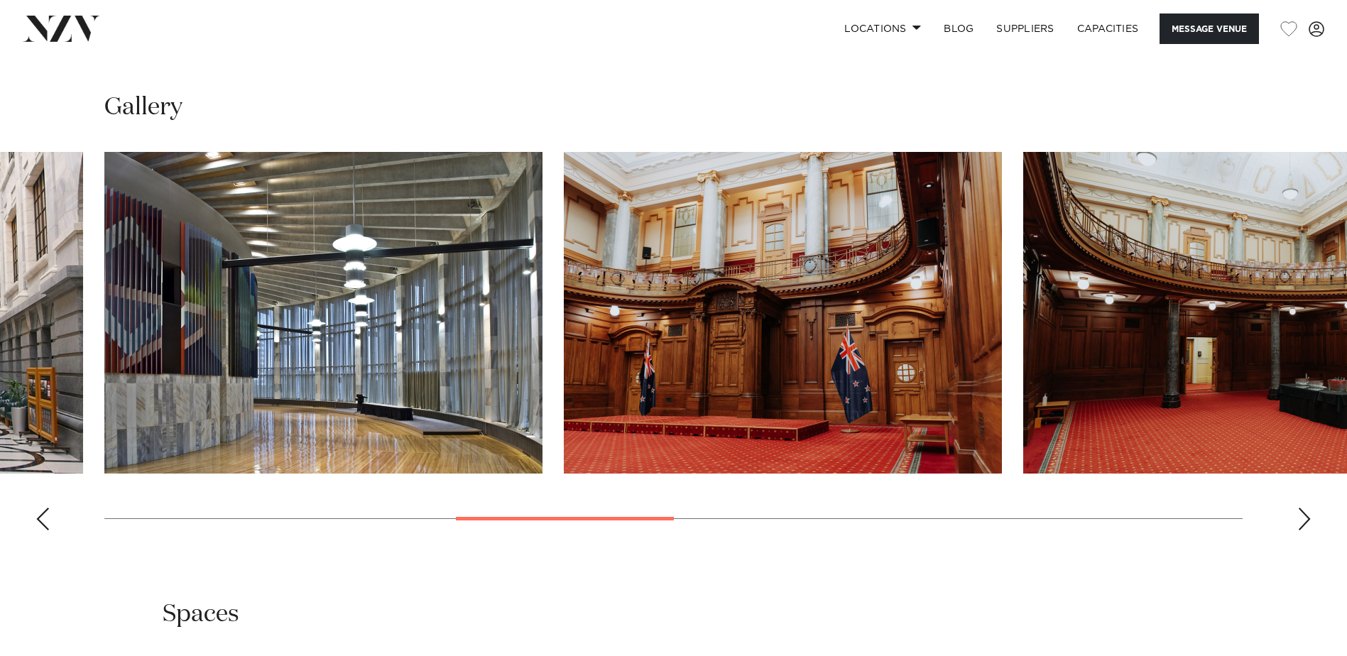
click at [1302, 530] on div "Next slide" at bounding box center [1304, 519] width 14 height 23
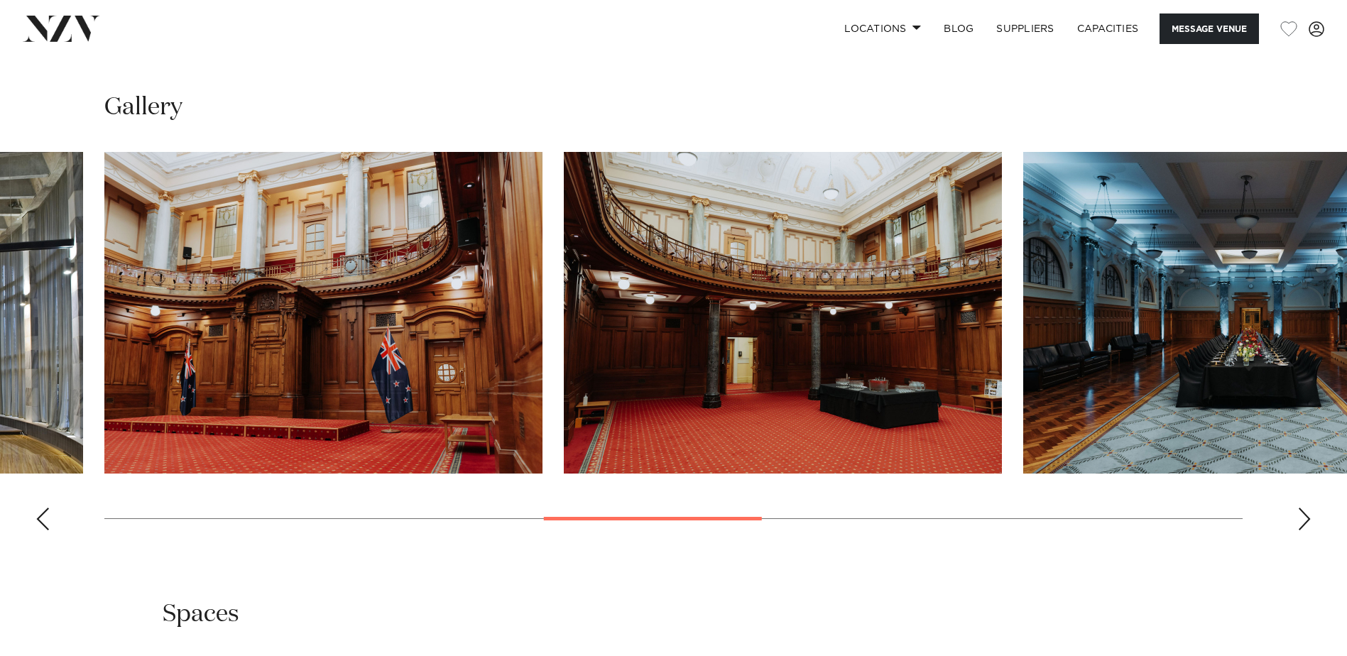
click at [40, 530] on div "Previous slide" at bounding box center [43, 519] width 14 height 23
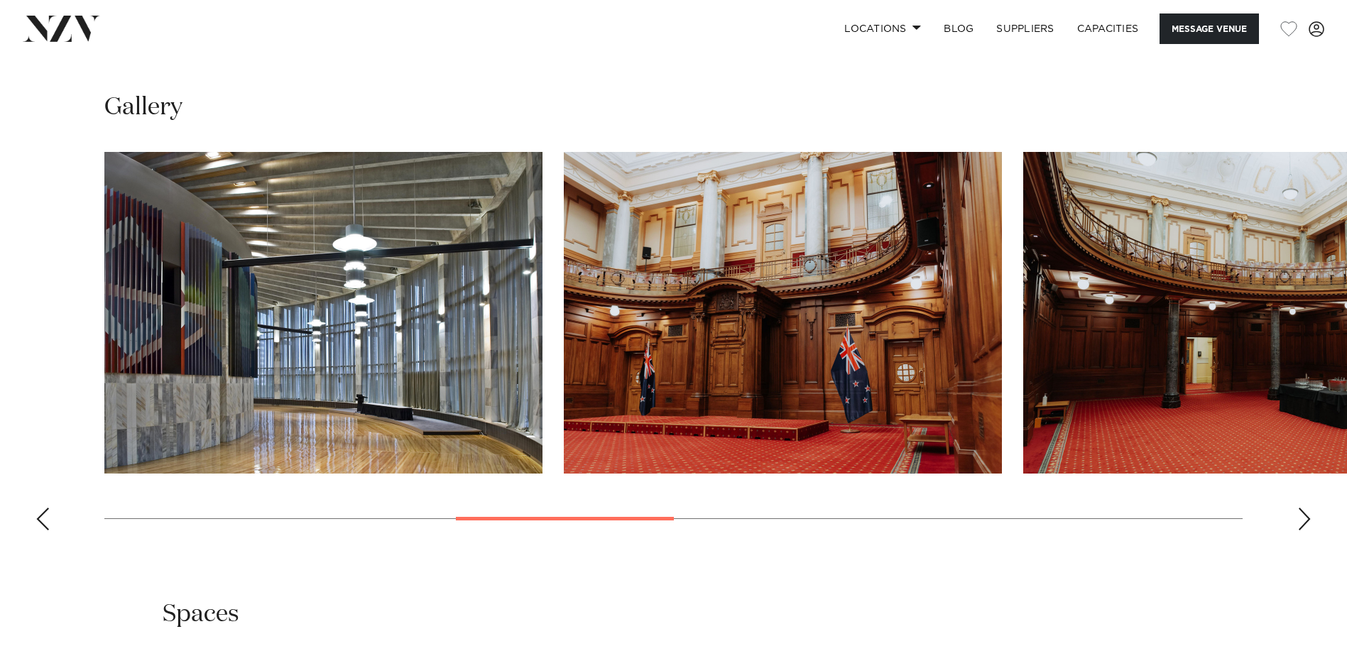
click at [40, 530] on div "Previous slide" at bounding box center [43, 519] width 14 height 23
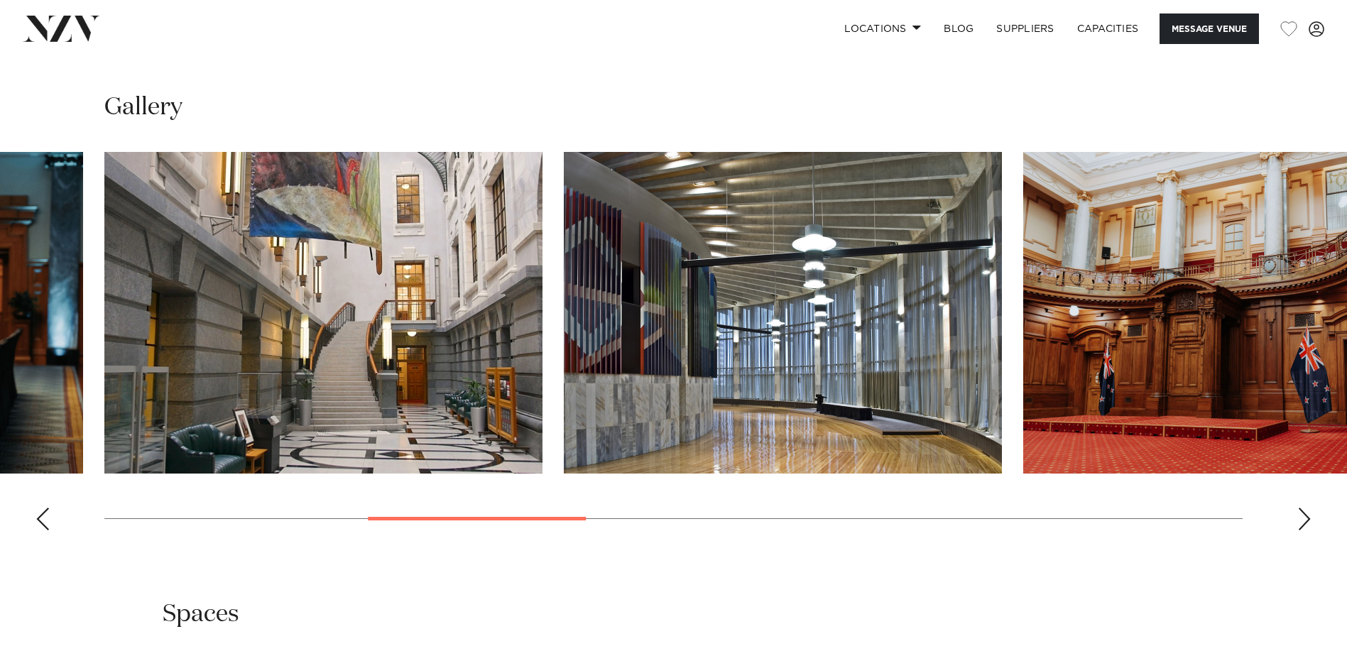
click at [40, 530] on div "Previous slide" at bounding box center [43, 519] width 14 height 23
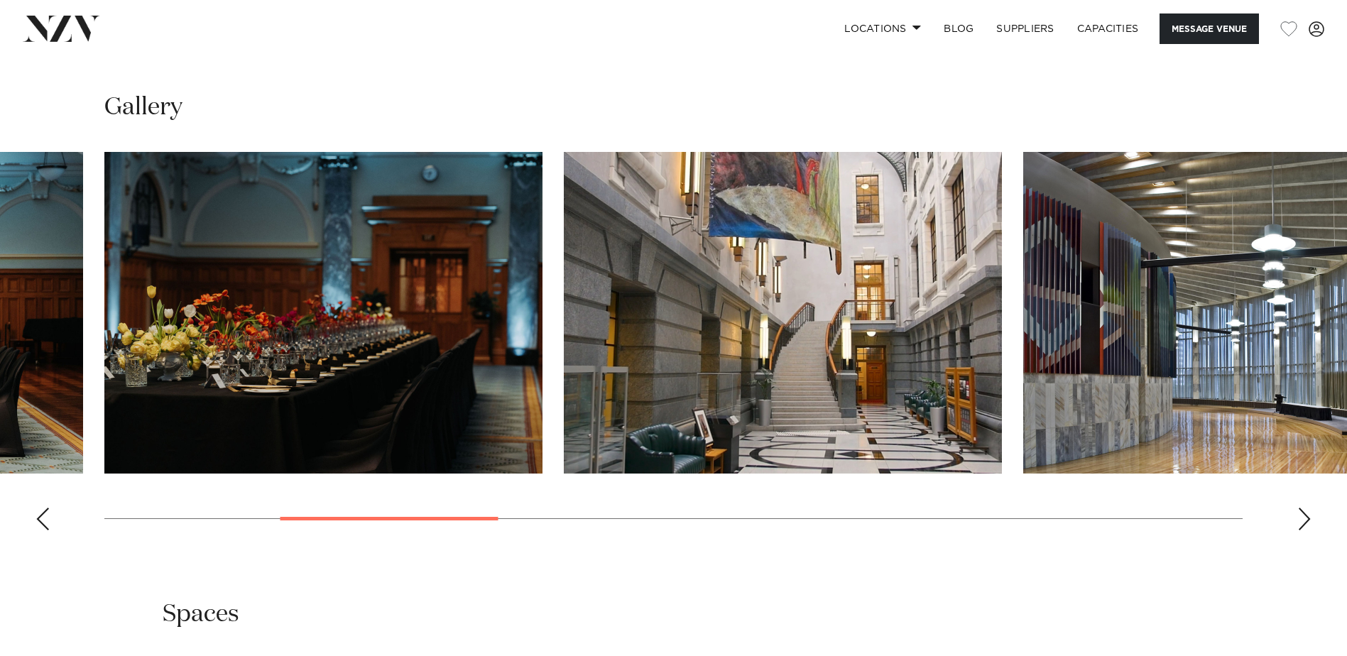
click at [40, 530] on div "Previous slide" at bounding box center [43, 519] width 14 height 23
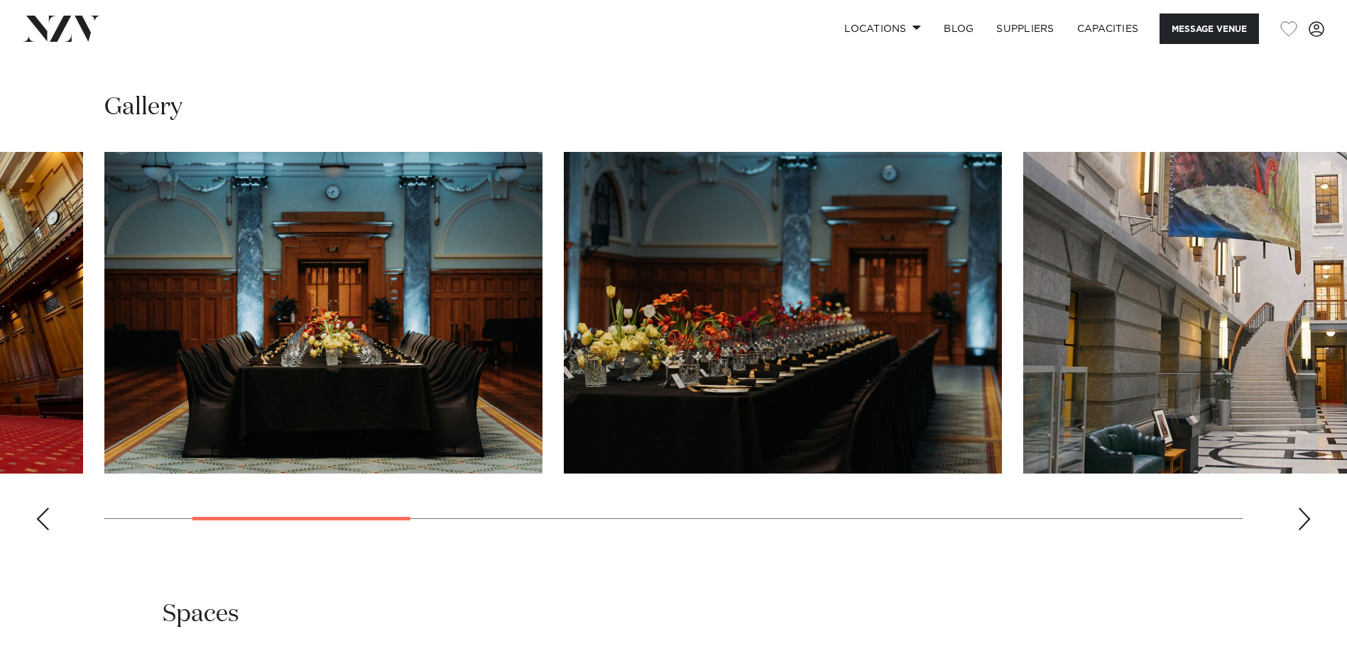
click at [40, 530] on div "Previous slide" at bounding box center [43, 519] width 14 height 23
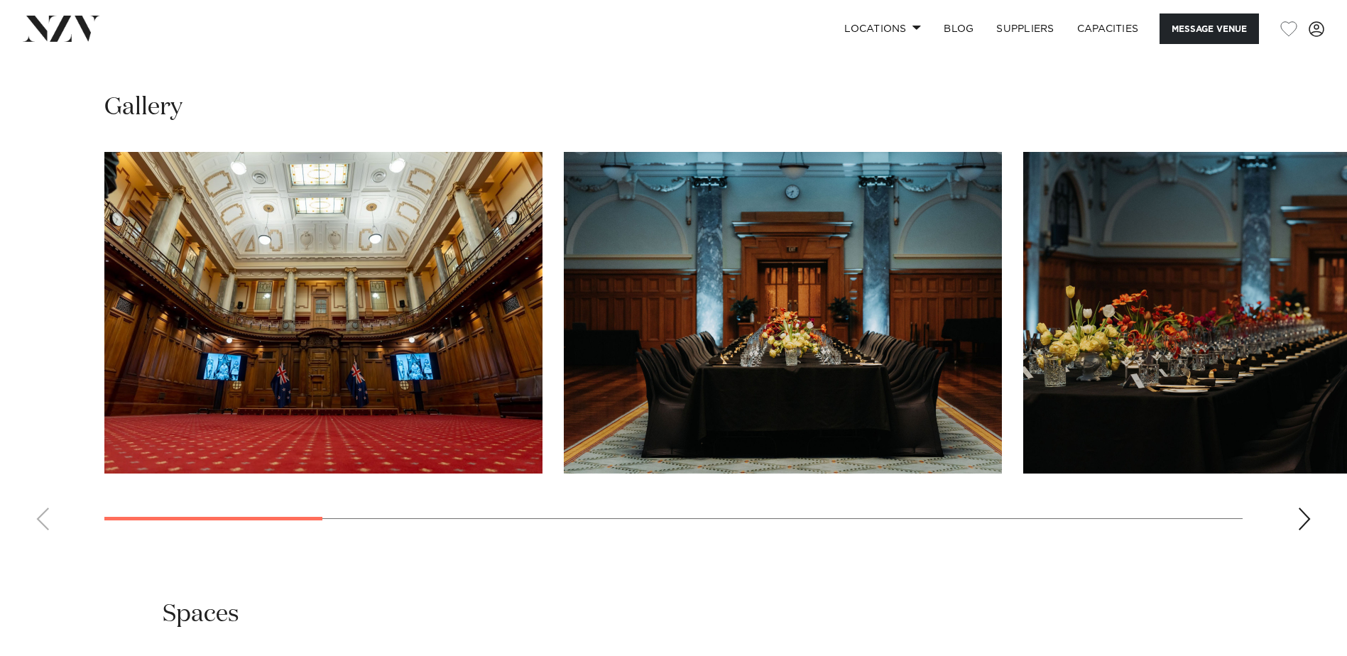
click at [1309, 530] on div "Next slide" at bounding box center [1304, 519] width 14 height 23
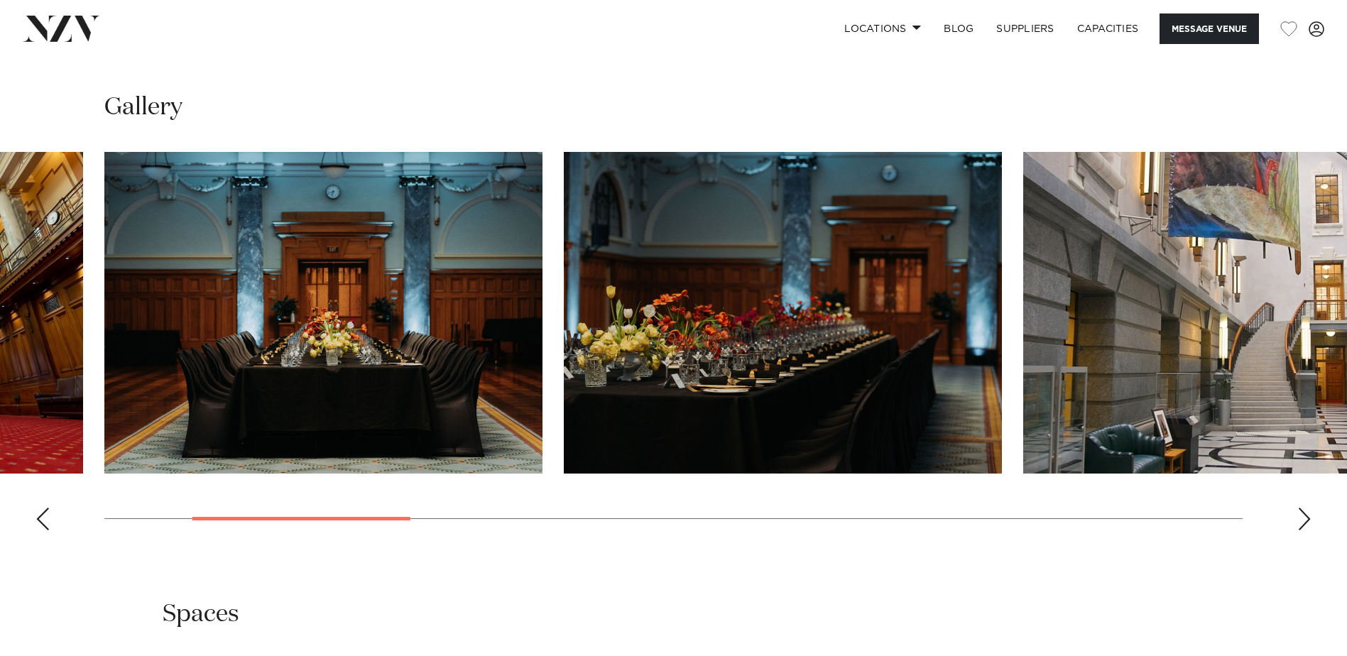
click at [1309, 530] on div "Next slide" at bounding box center [1304, 519] width 14 height 23
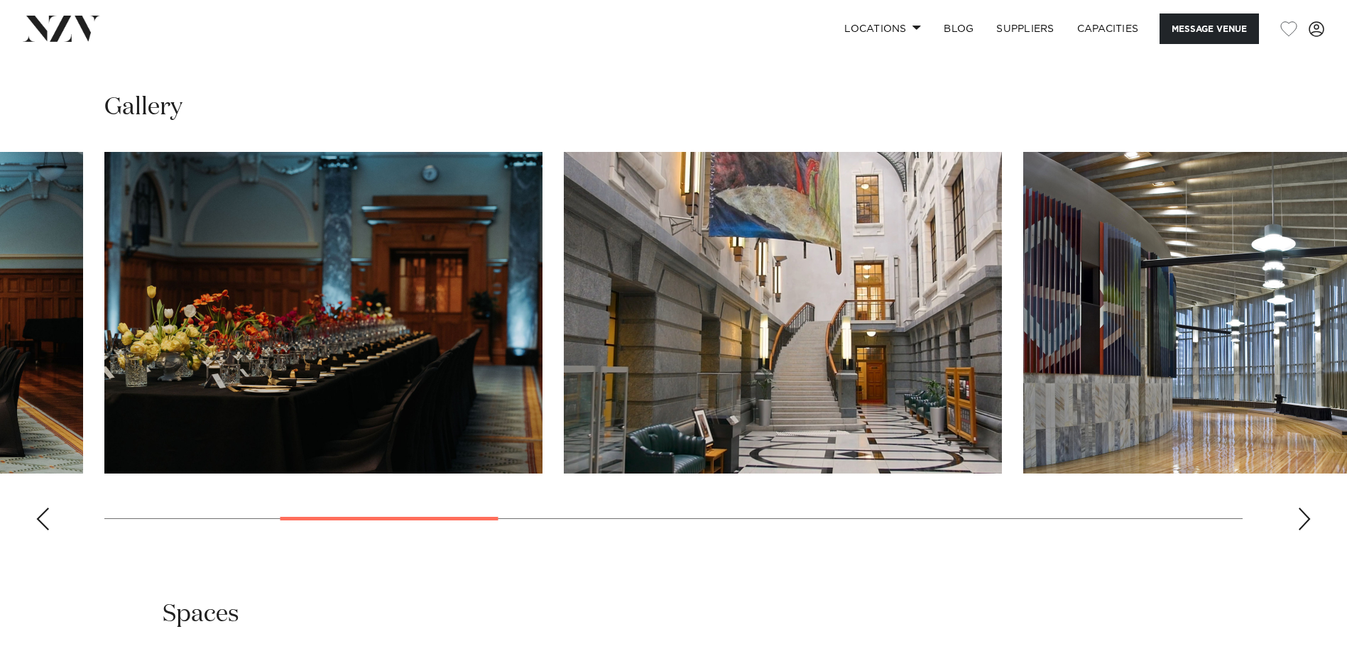
click at [1309, 530] on div "Next slide" at bounding box center [1304, 519] width 14 height 23
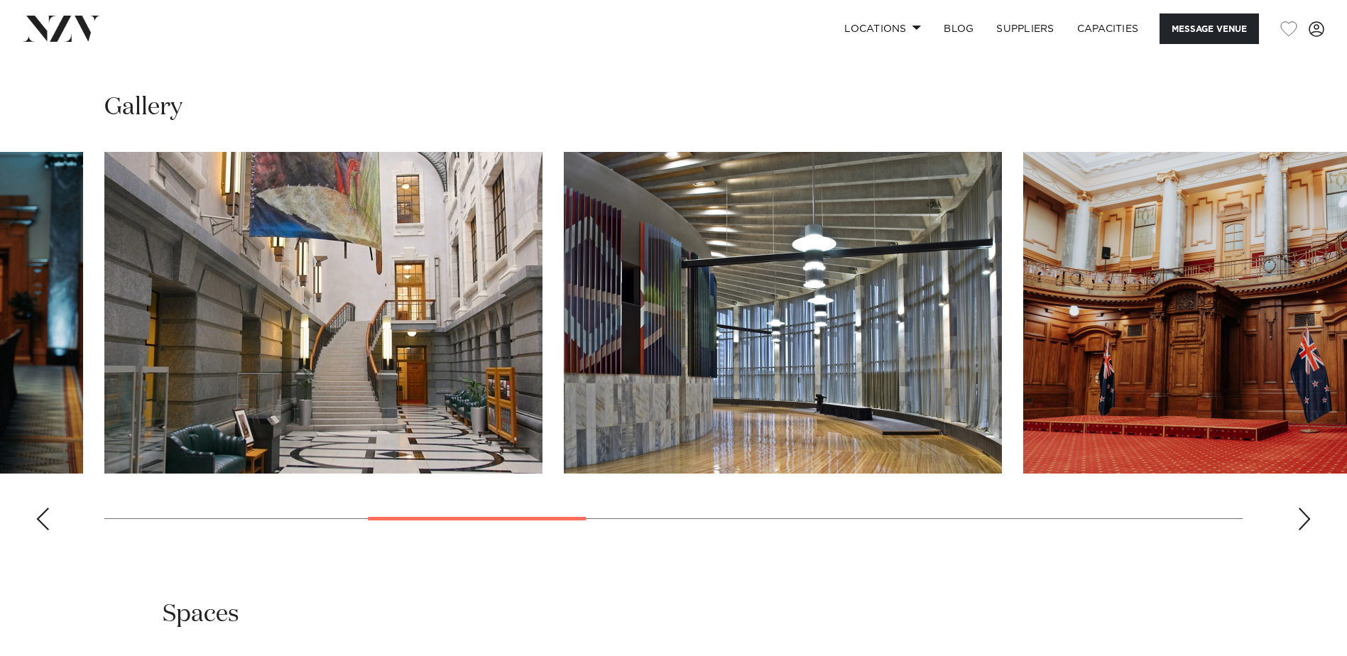
click at [1309, 530] on div "Next slide" at bounding box center [1304, 519] width 14 height 23
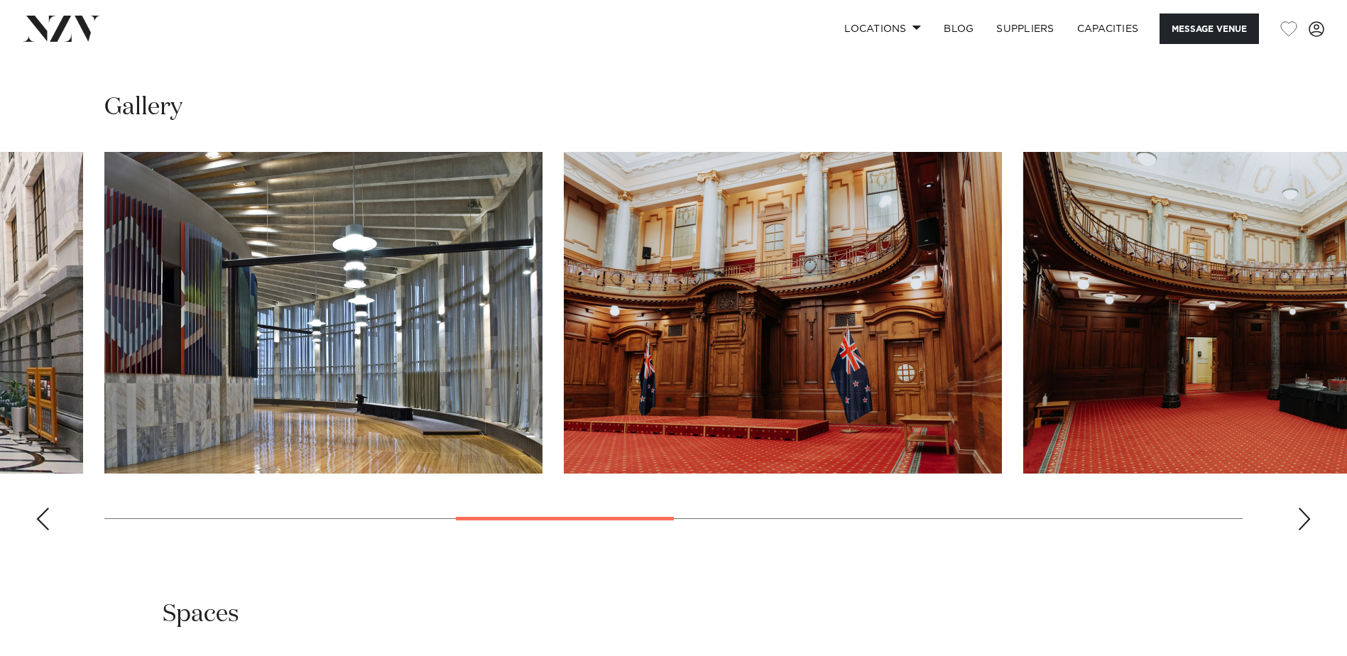
click at [1309, 530] on div "Next slide" at bounding box center [1304, 519] width 14 height 23
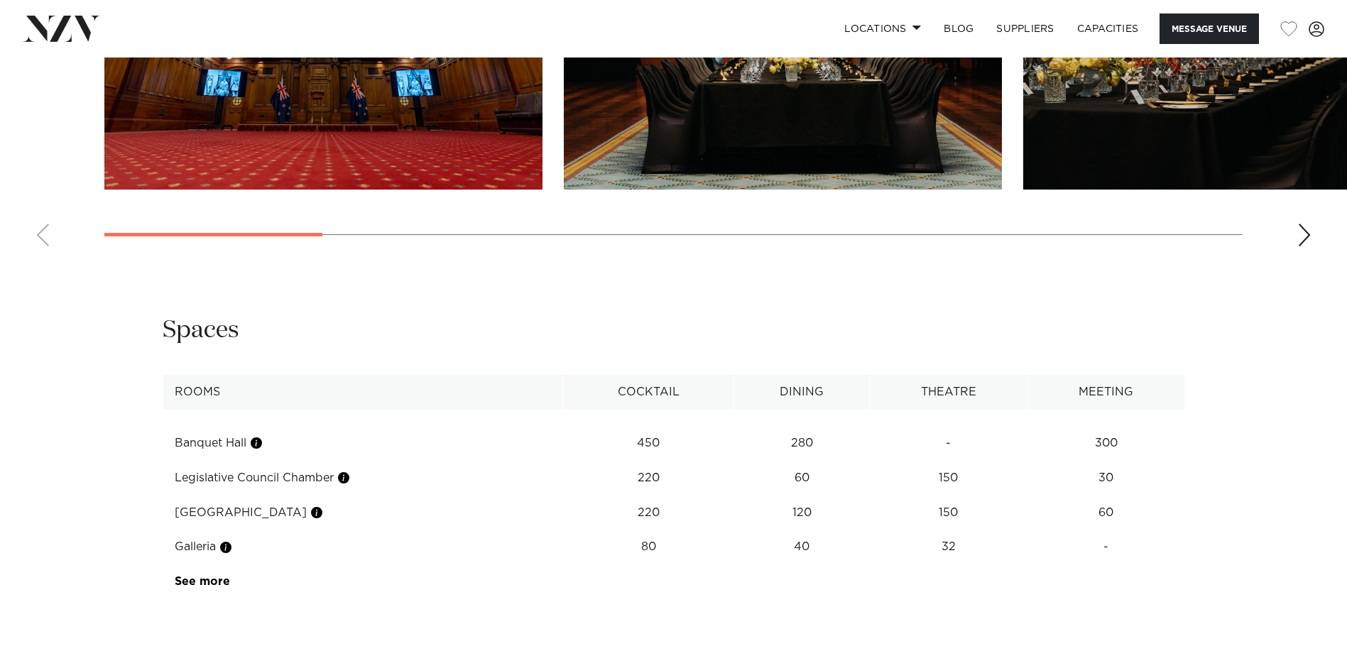
scroll to position [1491, 0]
